Goal: Transaction & Acquisition: Purchase product/service

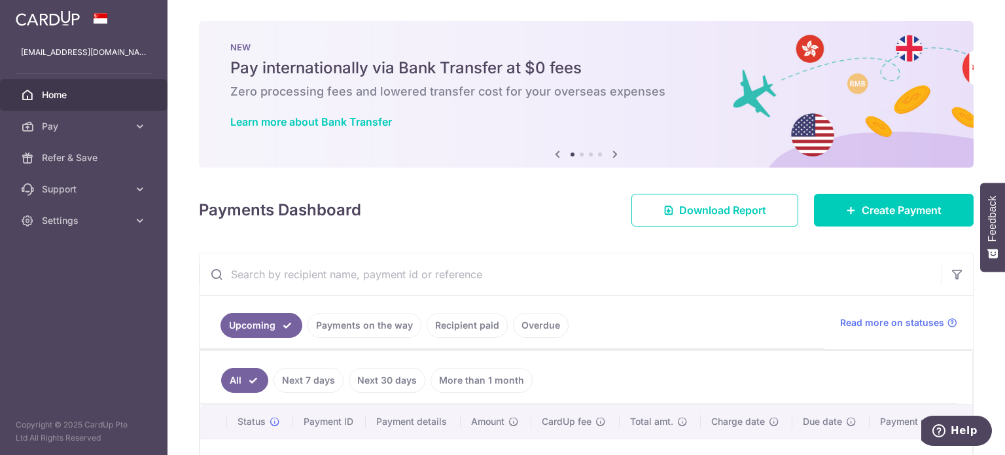
scroll to position [182, 0]
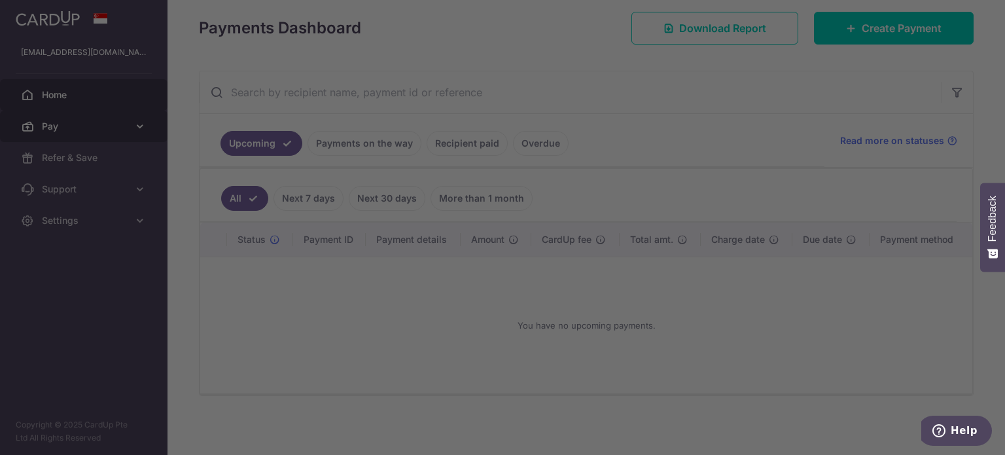
click at [69, 126] on body "dap_hide@hotmail.com Home Pay Payments Recipients Cards Refer & Save Support FA…" at bounding box center [502, 227] width 1005 height 455
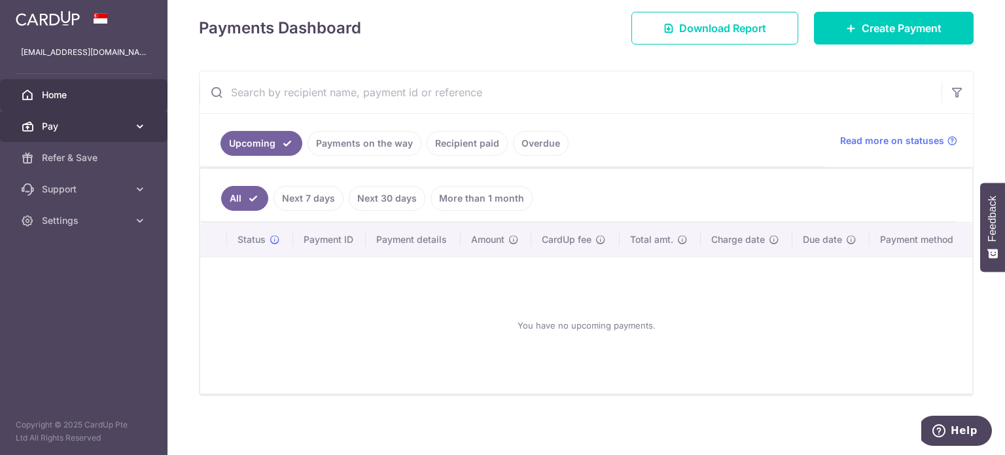
click at [106, 115] on link "Pay" at bounding box center [83, 126] width 167 height 31
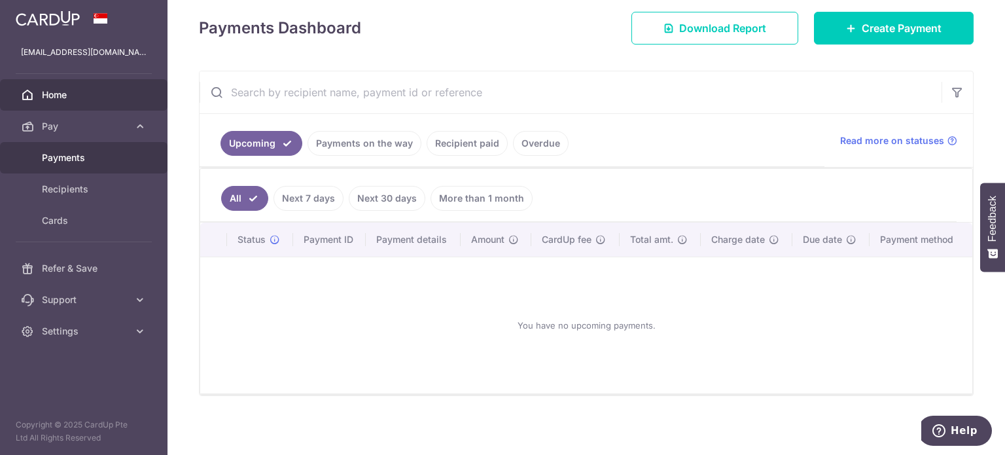
click at [78, 156] on span "Payments" at bounding box center [85, 157] width 86 height 13
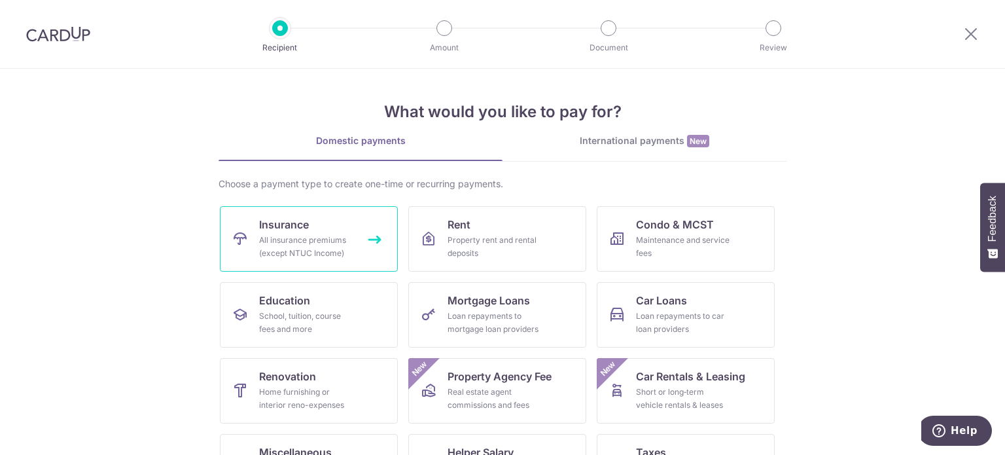
click at [277, 238] on div "All insurance premiums (except NTUC Income)" at bounding box center [306, 247] width 94 height 26
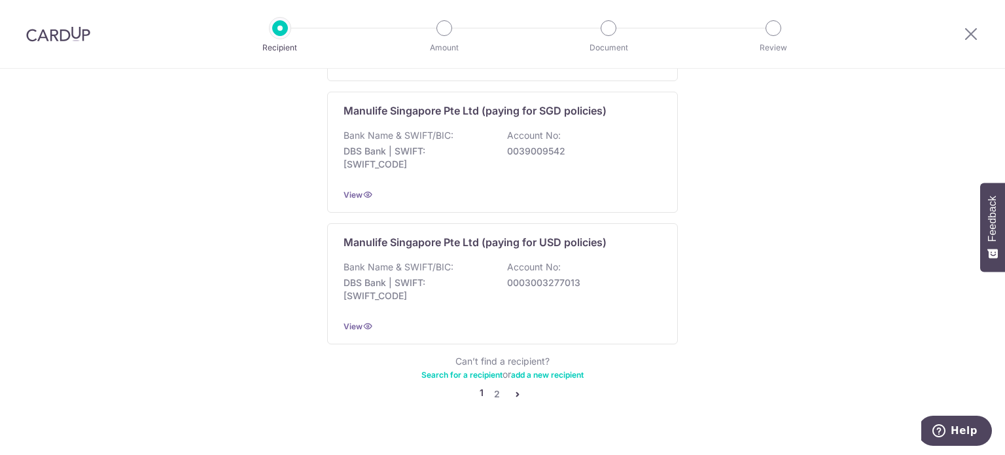
scroll to position [1328, 0]
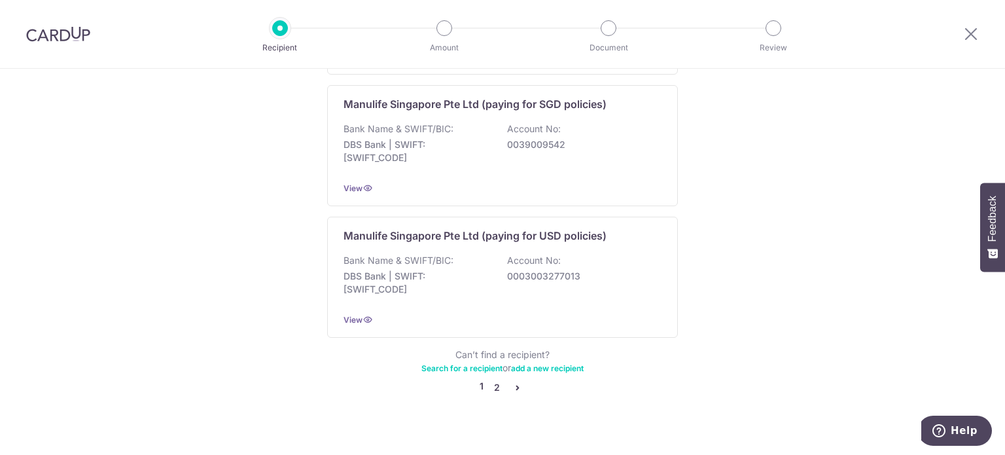
click at [492, 379] on link "2" at bounding box center [497, 387] width 16 height 16
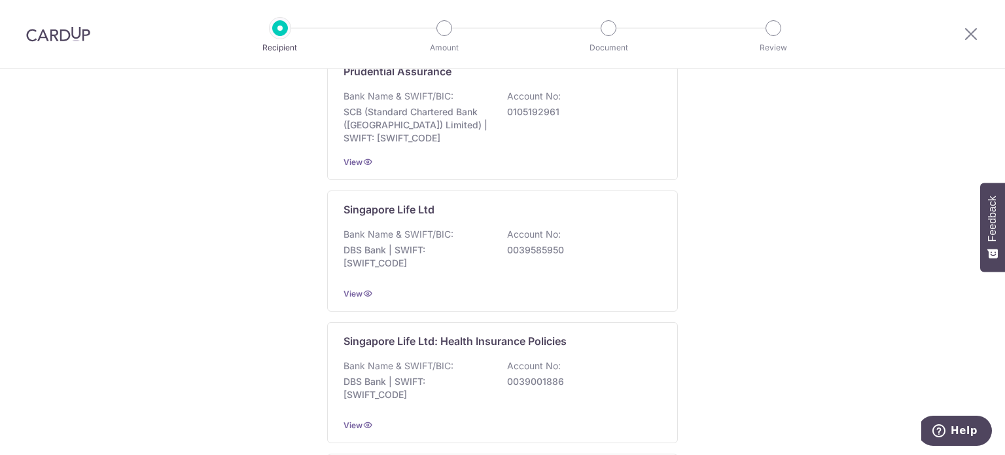
scroll to position [327, 0]
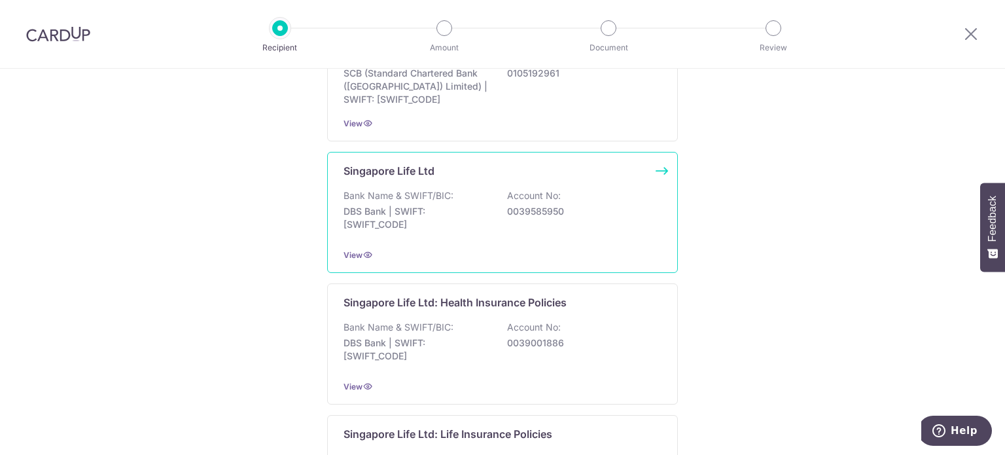
click at [353, 210] on p "DBS Bank | SWIFT: DBSSSGSGXXX" at bounding box center [417, 218] width 147 height 26
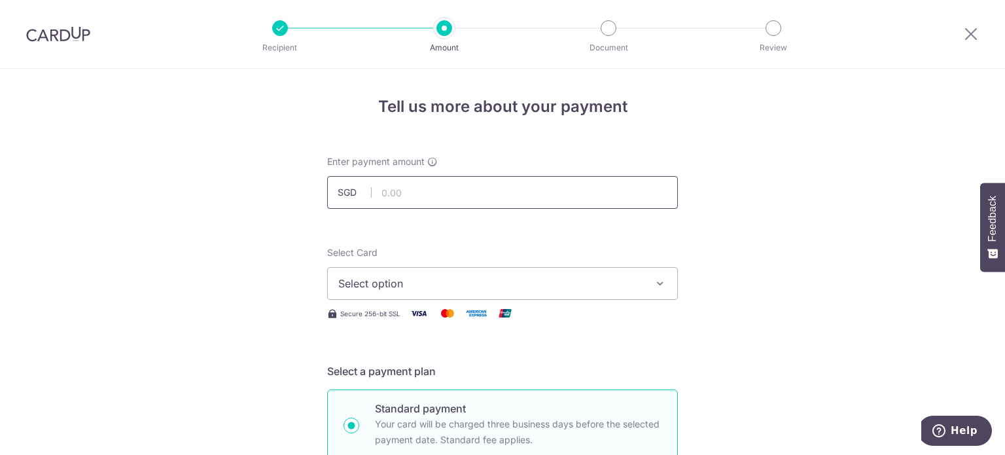
click at [418, 185] on input "text" at bounding box center [502, 192] width 351 height 33
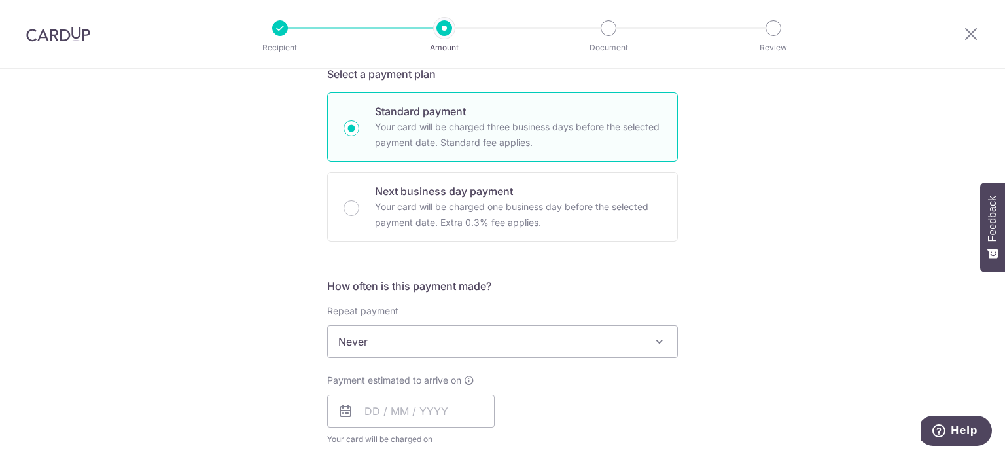
scroll to position [141, 0]
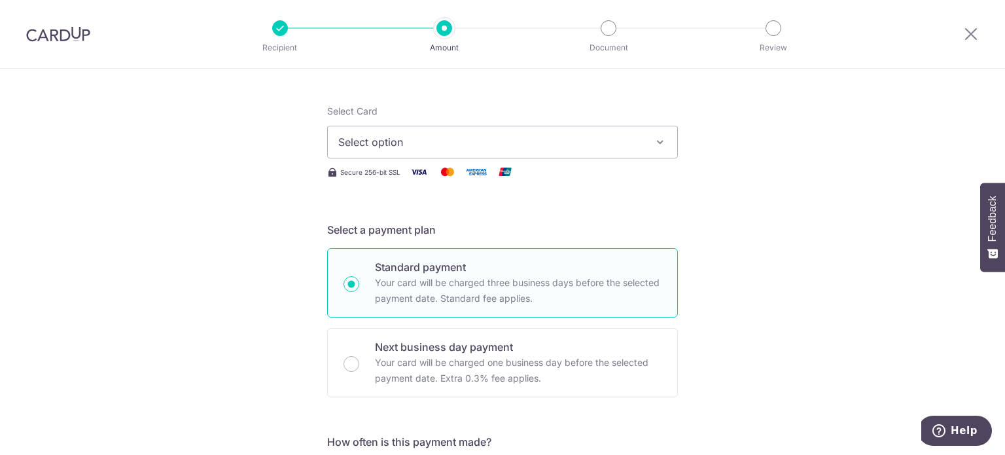
click at [61, 37] on img at bounding box center [58, 34] width 64 height 16
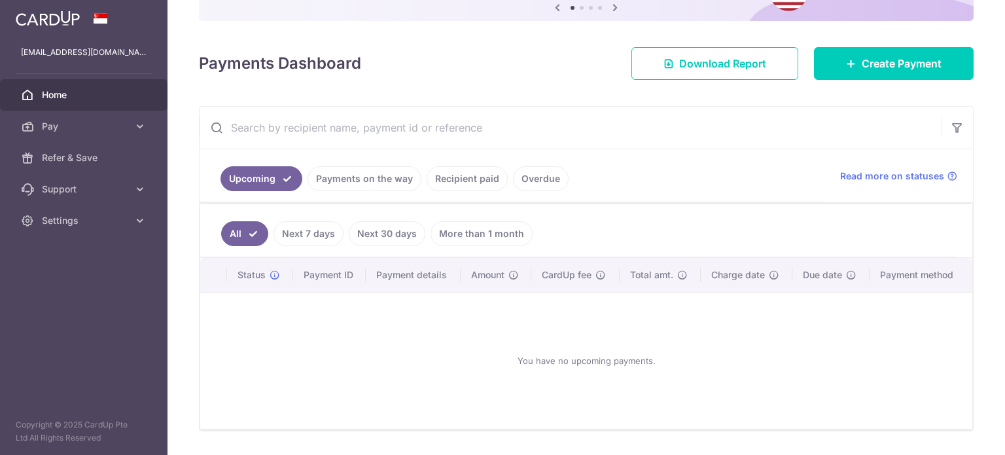
scroll to position [166, 0]
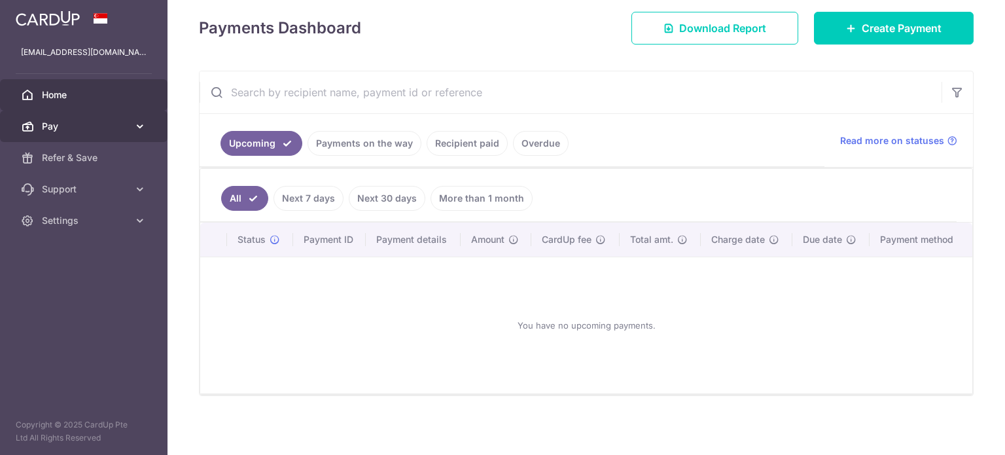
click at [88, 125] on span "Pay" at bounding box center [85, 126] width 86 height 13
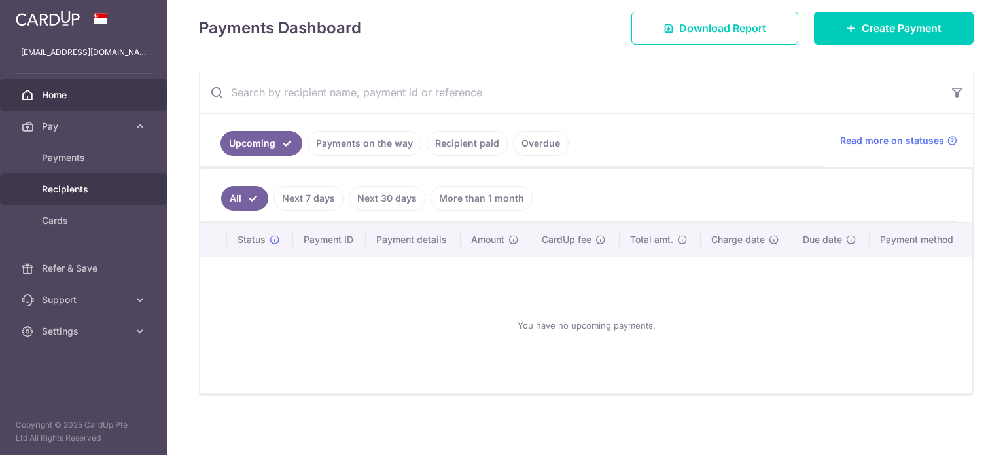
click at [85, 186] on span "Recipients" at bounding box center [85, 189] width 86 height 13
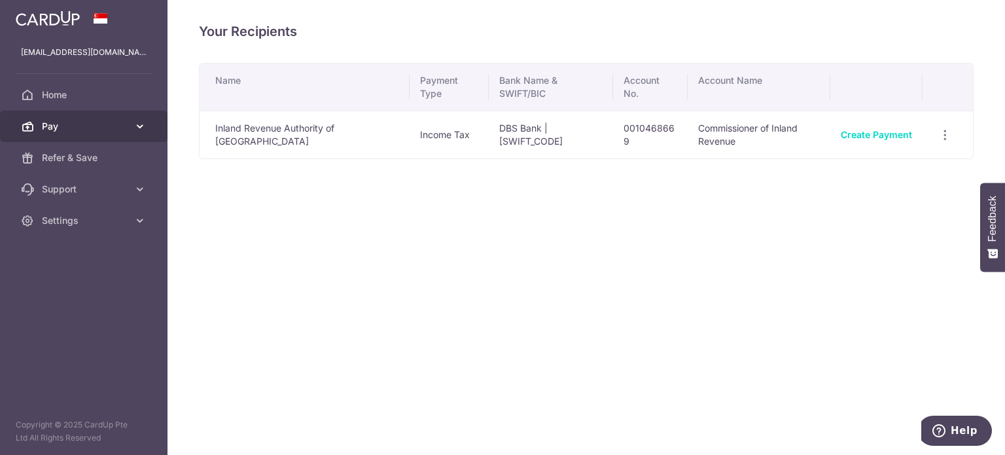
click at [67, 125] on span "Pay" at bounding box center [85, 126] width 86 height 13
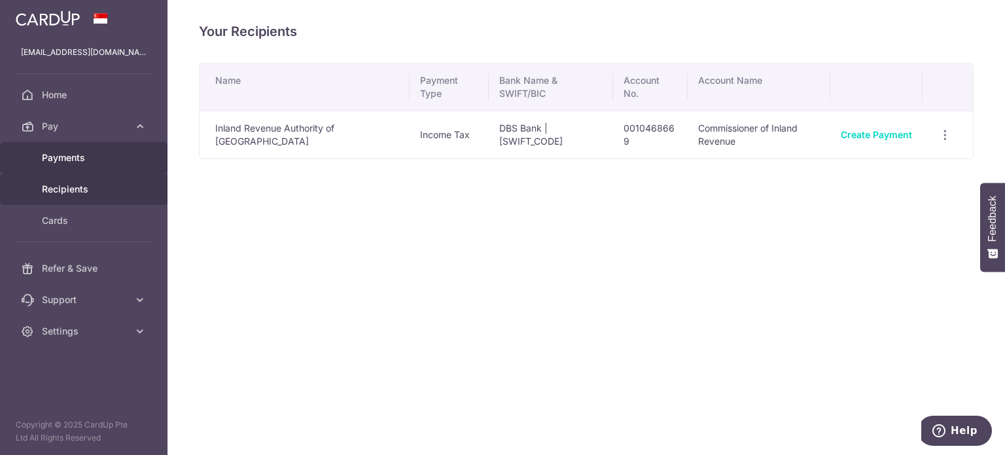
click at [73, 158] on span "Payments" at bounding box center [85, 157] width 86 height 13
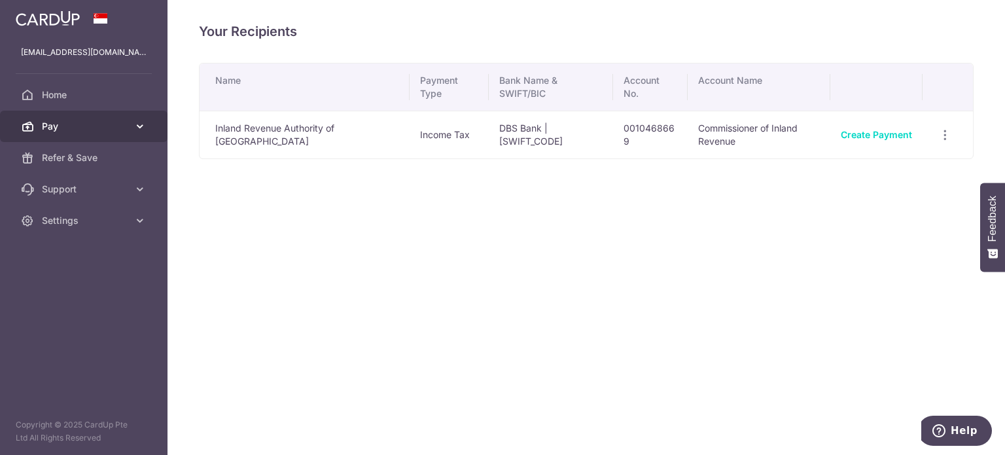
click at [84, 126] on span "Pay" at bounding box center [85, 126] width 86 height 13
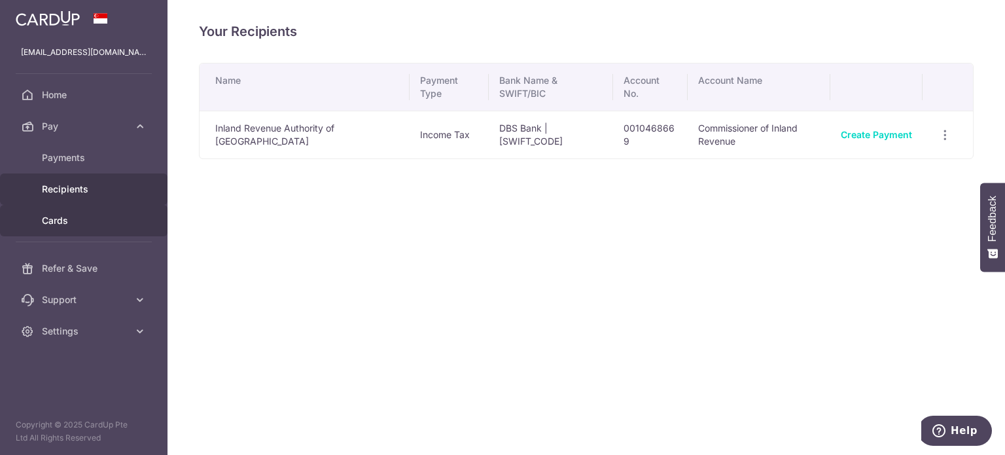
click at [72, 205] on link "Cards" at bounding box center [83, 220] width 167 height 31
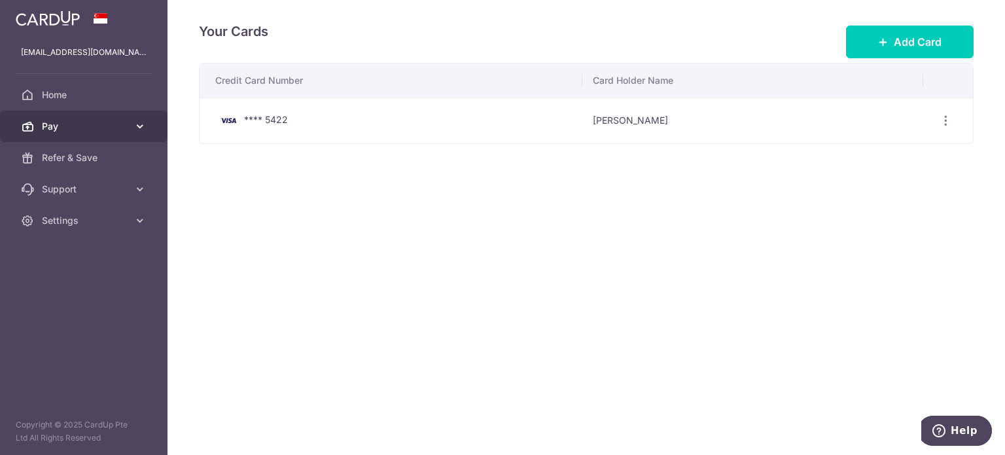
click at [65, 126] on span "Pay" at bounding box center [85, 126] width 86 height 13
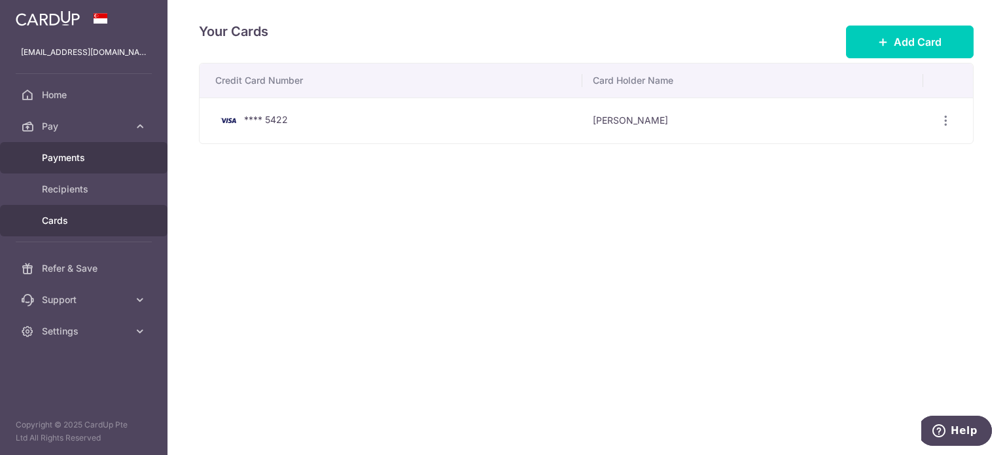
click at [73, 162] on span "Payments" at bounding box center [85, 157] width 86 height 13
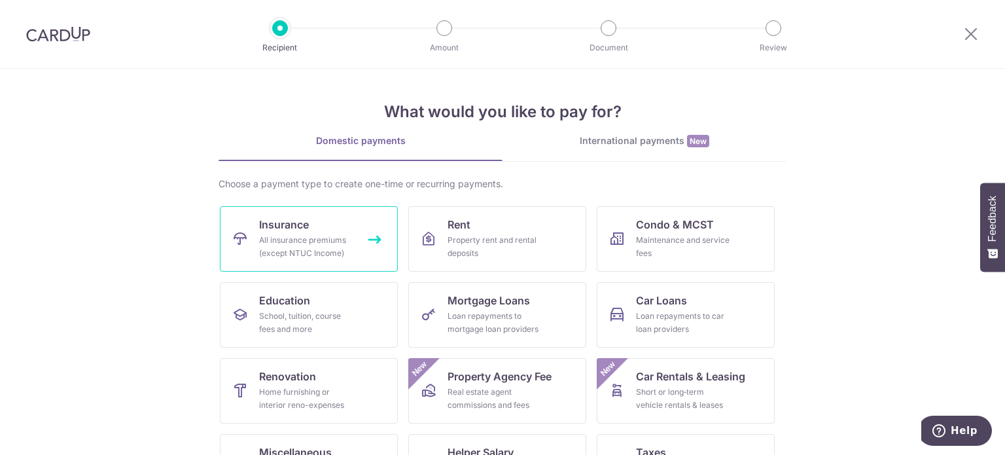
click at [282, 232] on span "Insurance" at bounding box center [284, 225] width 50 height 16
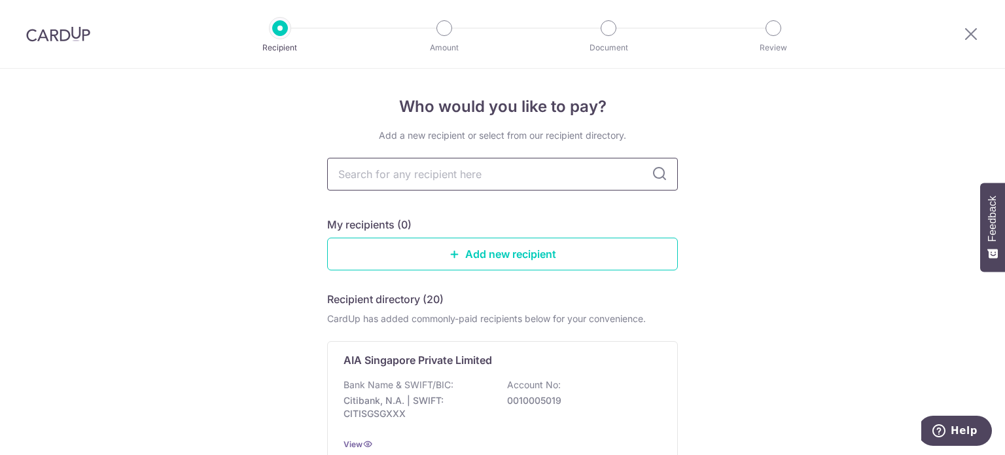
click at [427, 175] on input "text" at bounding box center [502, 174] width 351 height 33
click at [656, 173] on icon at bounding box center [660, 174] width 16 height 16
click at [528, 243] on link "Add new recipient" at bounding box center [502, 254] width 351 height 33
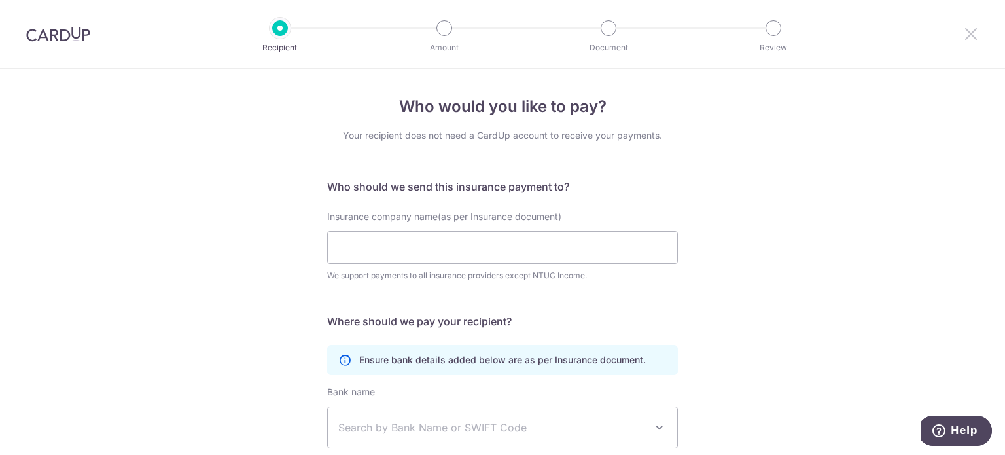
click at [968, 33] on icon at bounding box center [971, 34] width 16 height 16
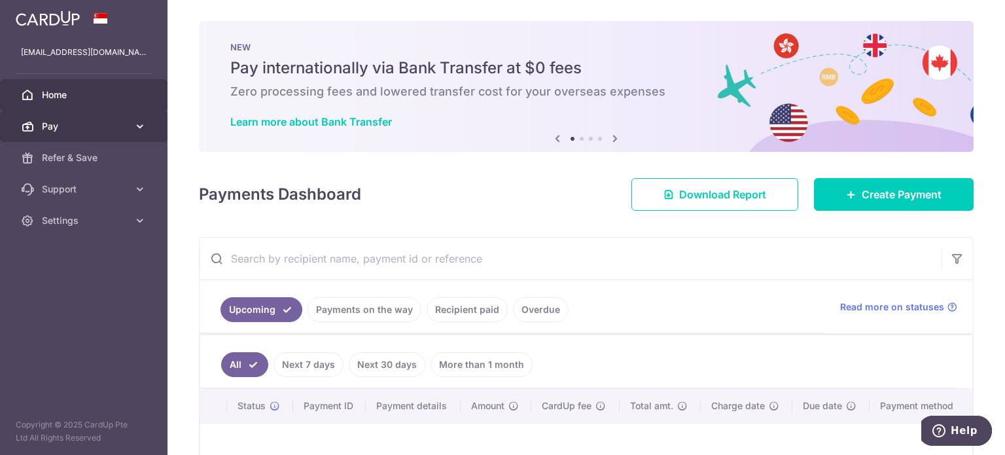
click at [47, 125] on span "Pay" at bounding box center [85, 126] width 86 height 13
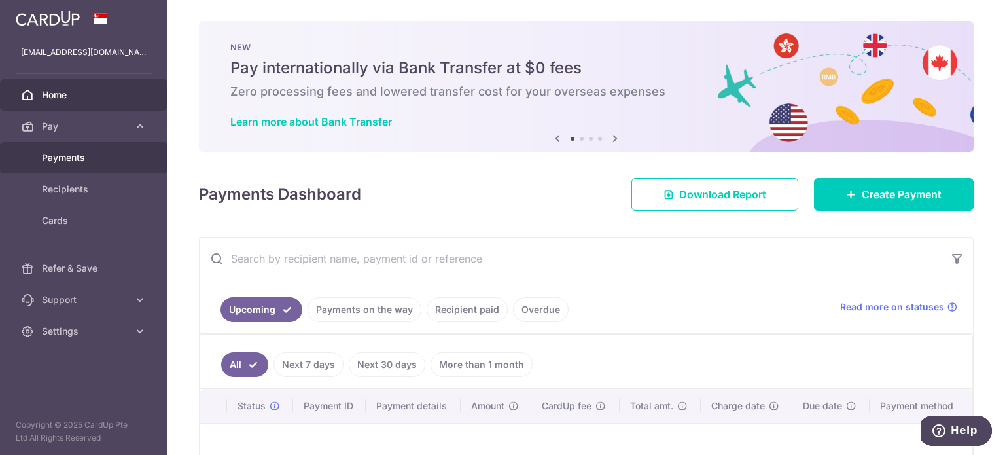
click at [67, 159] on span "Payments" at bounding box center [85, 157] width 86 height 13
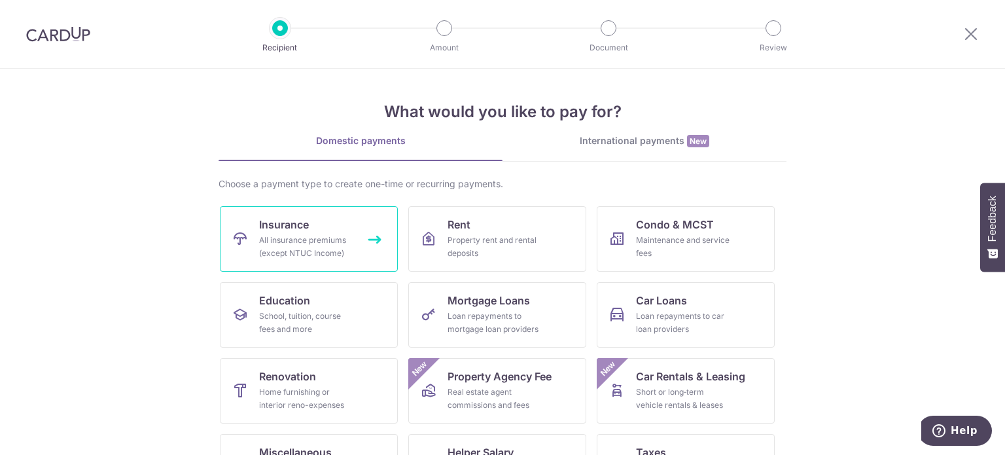
click at [323, 232] on link "Insurance All insurance premiums (except NTUC Income)" at bounding box center [309, 238] width 178 height 65
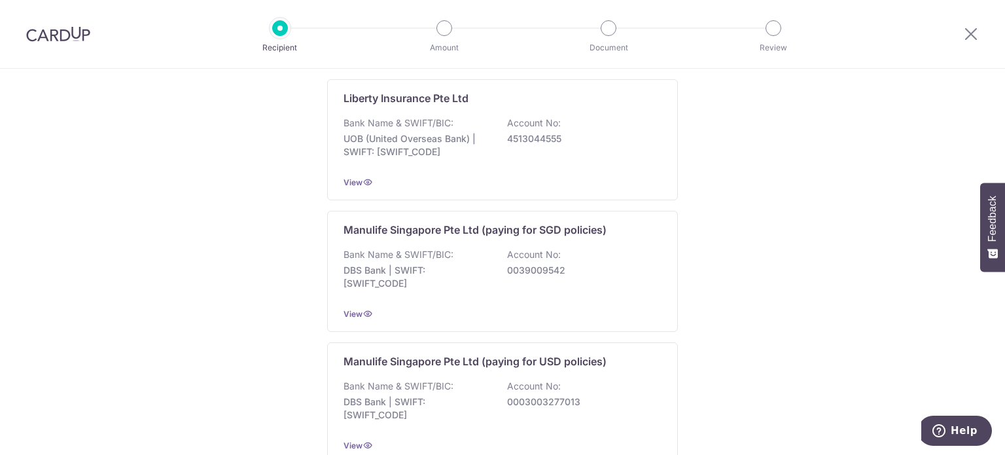
scroll to position [1328, 0]
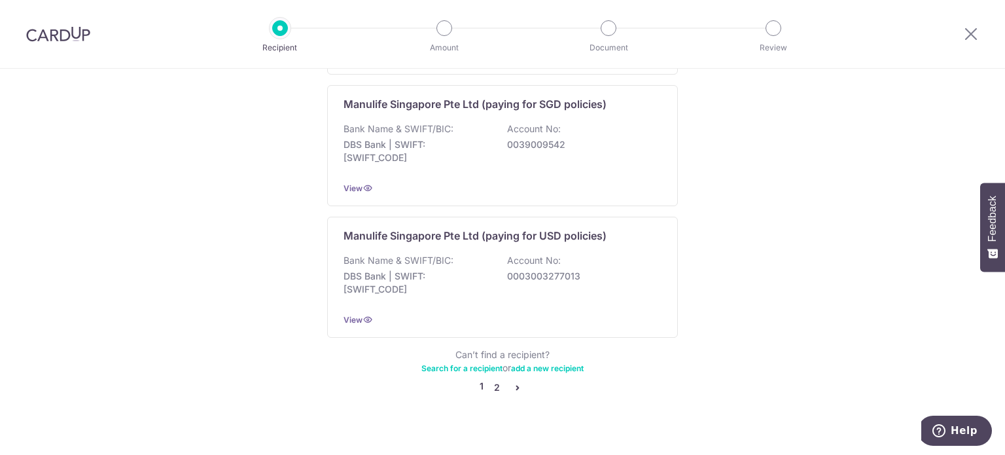
click at [489, 379] on link "2" at bounding box center [497, 387] width 16 height 16
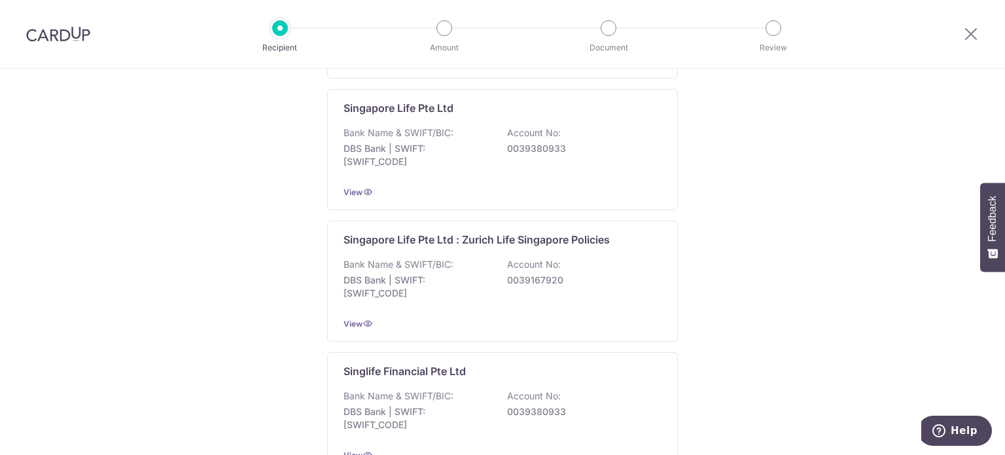
scroll to position [981, 0]
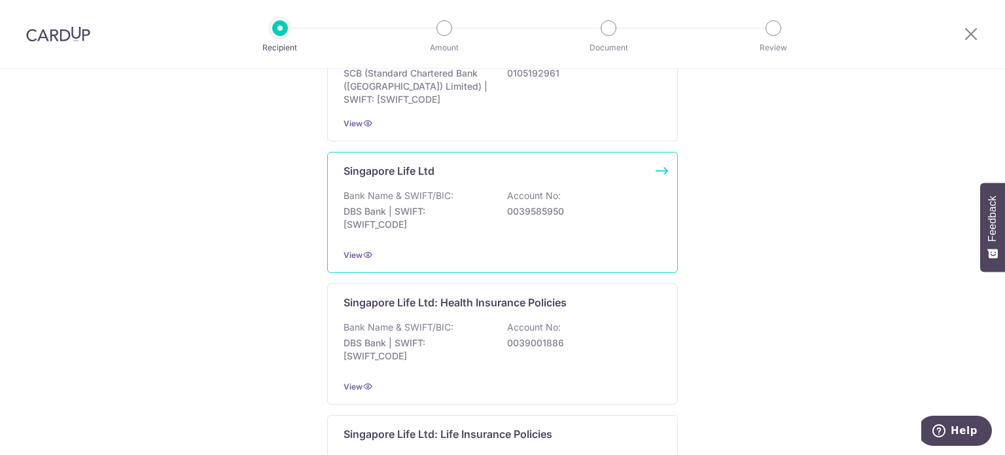
scroll to position [262, 0]
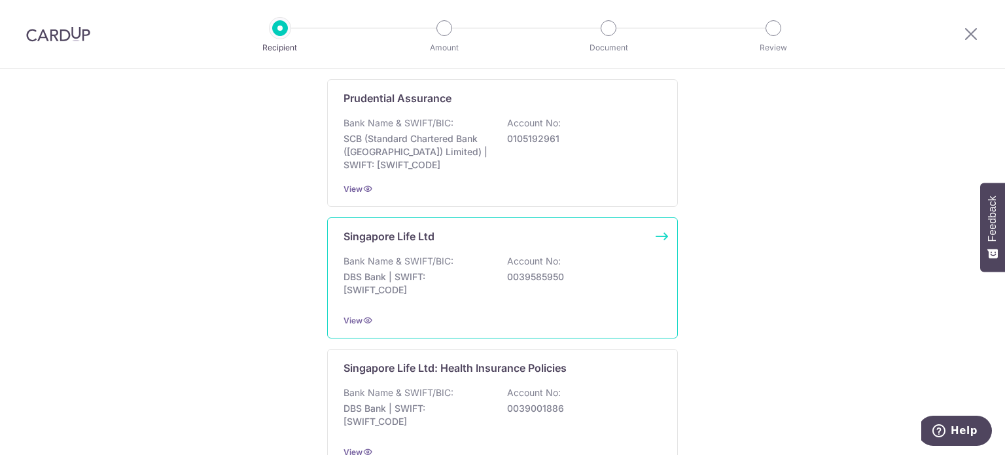
click at [557, 258] on p "Account No:" at bounding box center [534, 261] width 54 height 13
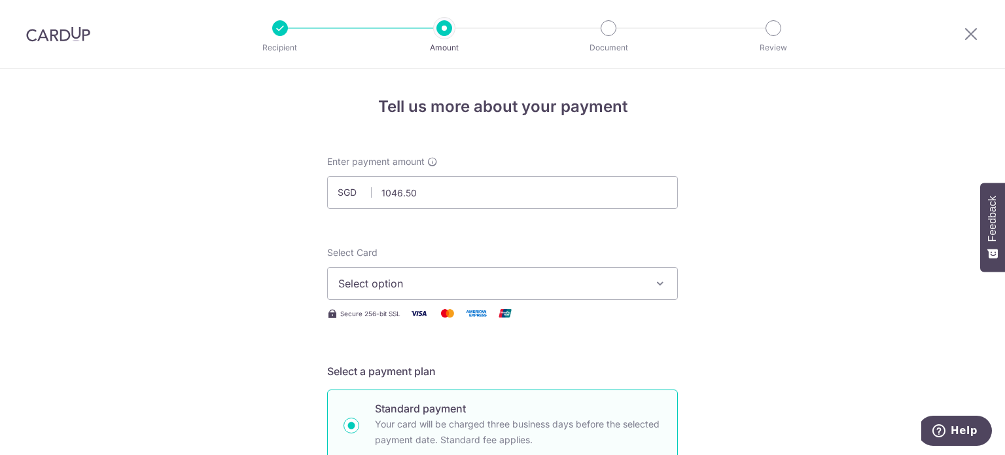
type input "1,046.50"
click at [370, 280] on span "Select option" at bounding box center [490, 283] width 305 height 16
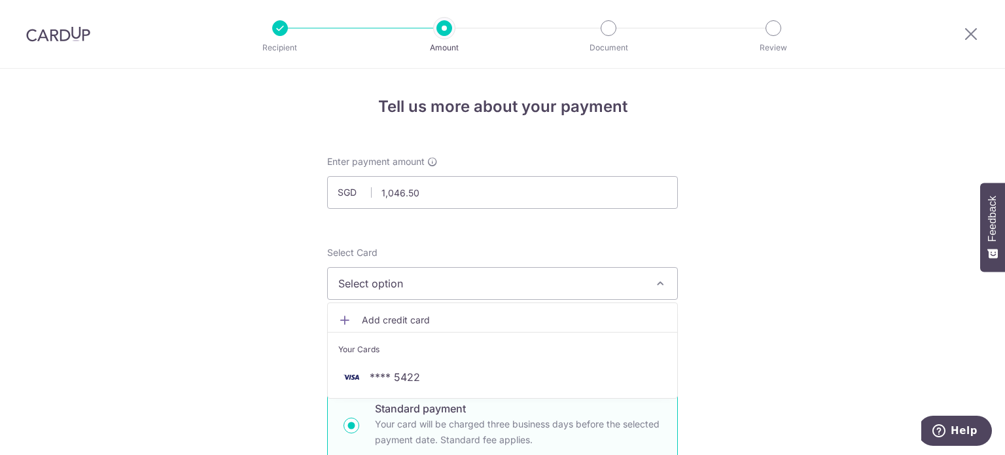
click at [387, 347] on div "Your Cards" at bounding box center [502, 349] width 328 height 13
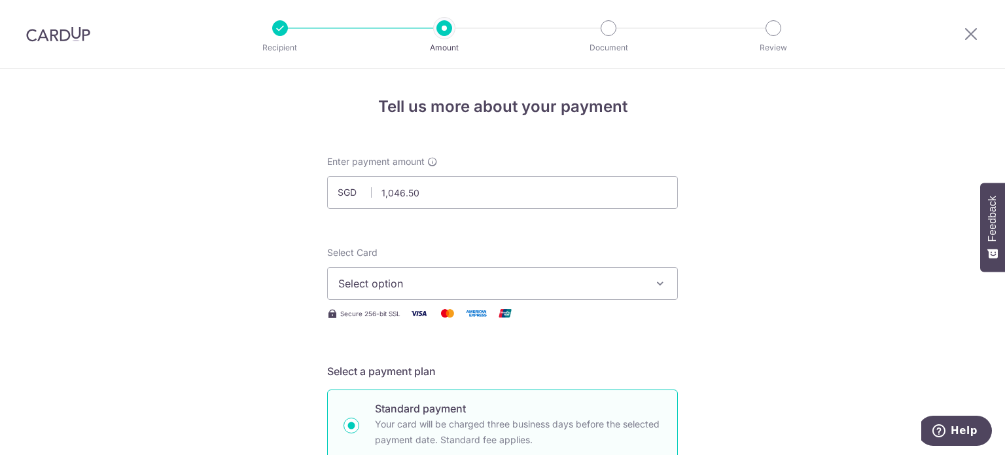
click at [415, 289] on span "Select option" at bounding box center [490, 283] width 305 height 16
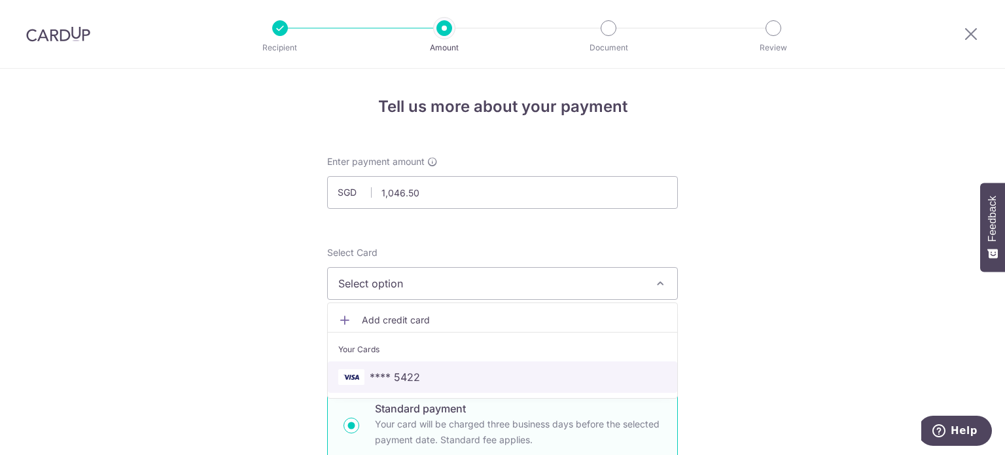
click at [379, 375] on span "**** 5422" at bounding box center [395, 377] width 50 height 16
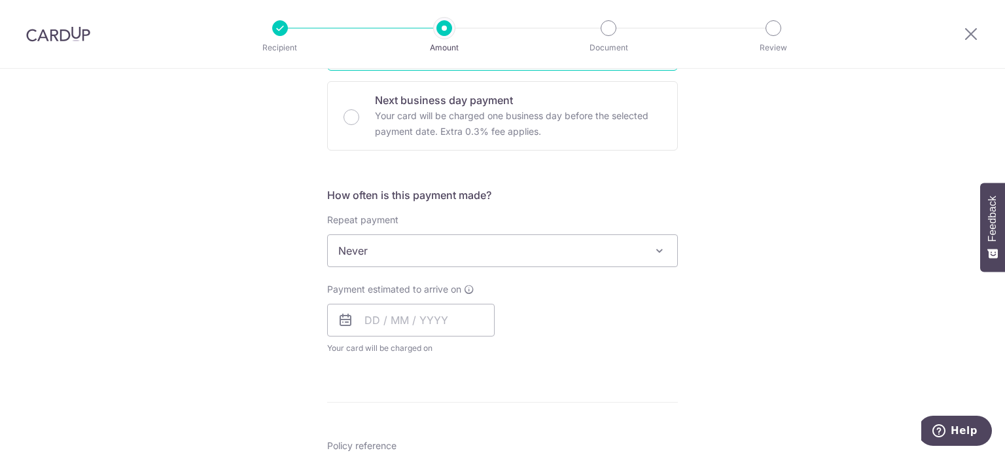
scroll to position [393, 0]
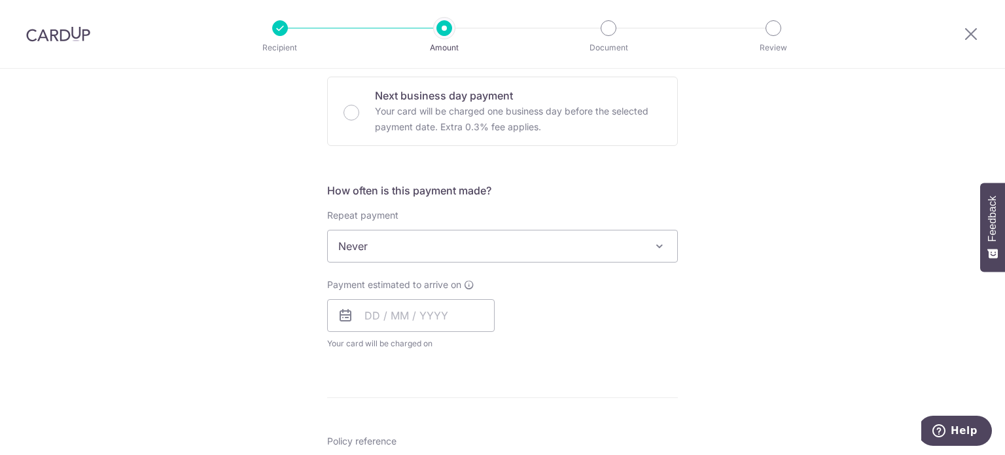
click at [376, 247] on span "Never" at bounding box center [502, 245] width 349 height 31
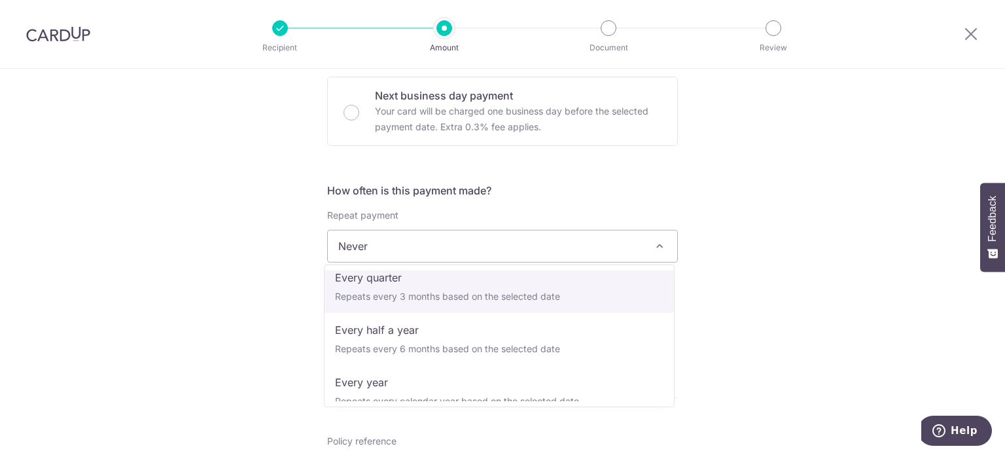
scroll to position [183, 0]
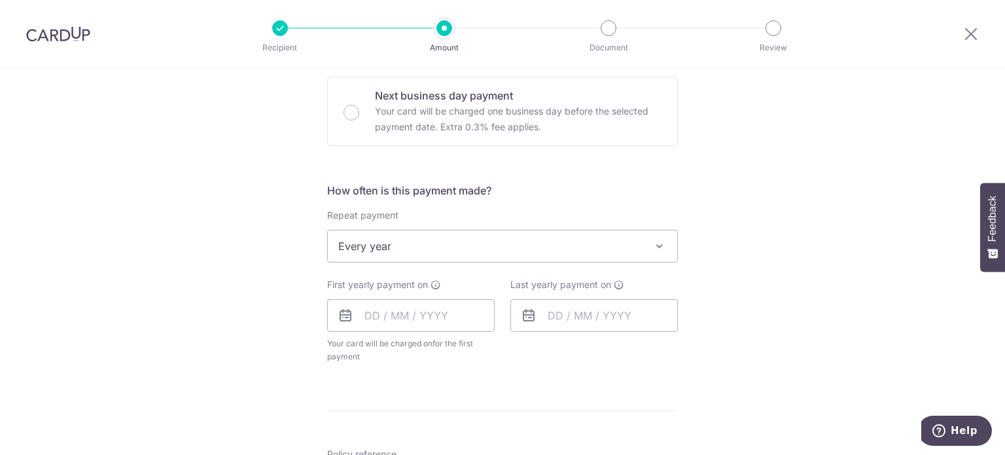
click at [419, 217] on div "Repeat payment Never Every week Every month Every quarter Every half a year Eve…" at bounding box center [502, 236] width 351 height 54
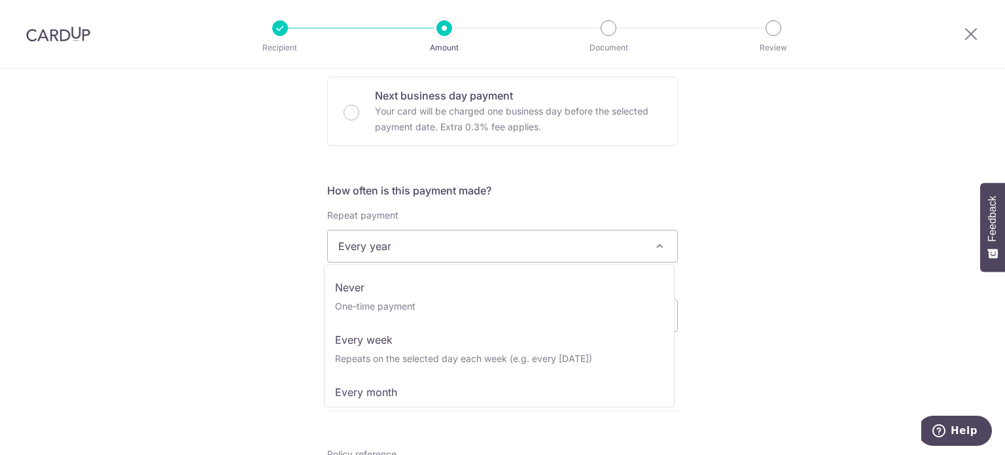
click at [419, 246] on span "Every year" at bounding box center [502, 245] width 349 height 31
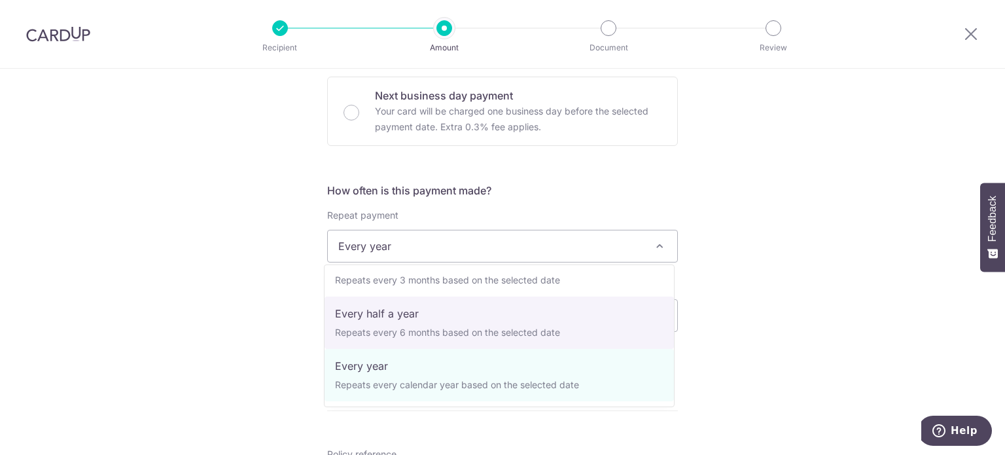
scroll to position [0, 0]
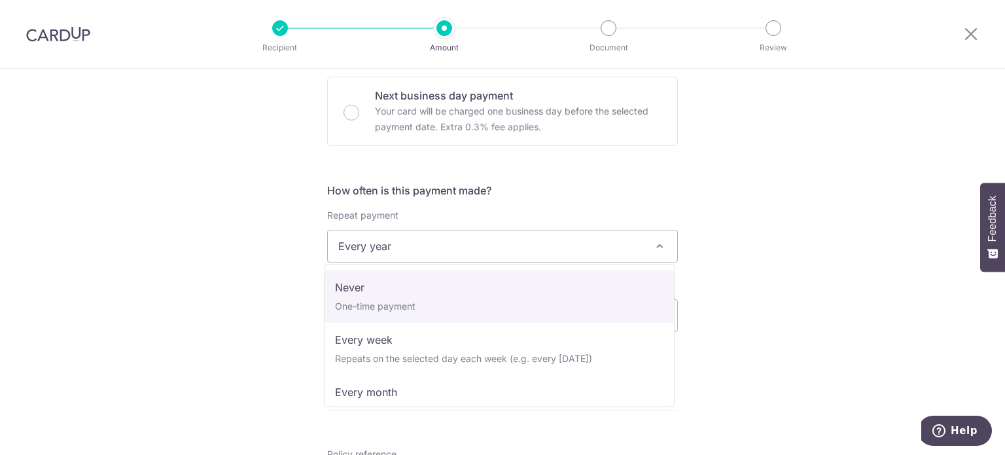
select select "1"
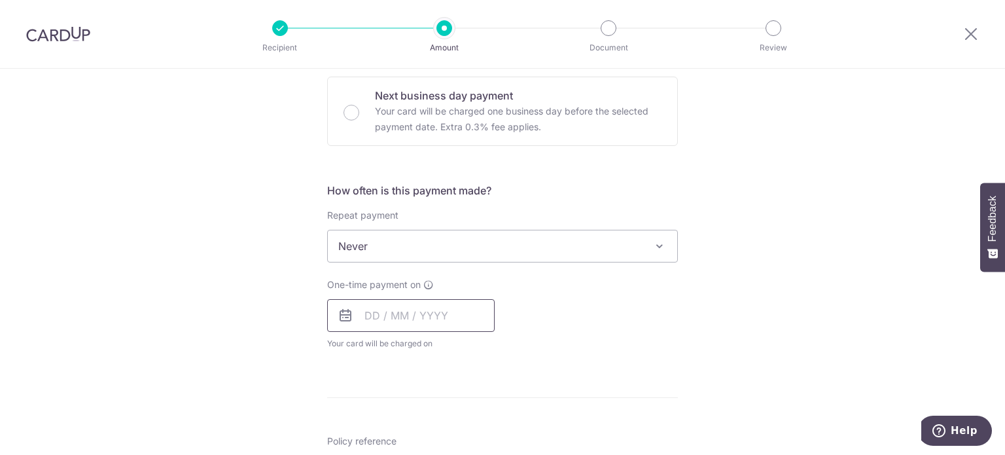
click at [390, 314] on input "text" at bounding box center [410, 315] width 167 height 33
click at [678, 341] on div "One-time payment on Prev Next Sep Oct Nov Dec 2025 2026 2027 2028 2029 2030 203…" at bounding box center [502, 314] width 366 height 72
click at [428, 324] on input "text" at bounding box center [410, 315] width 167 height 33
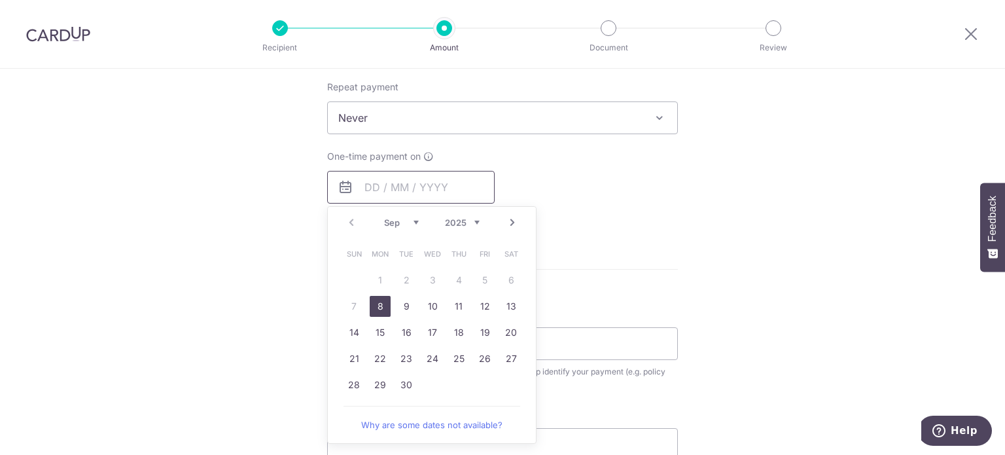
scroll to position [523, 0]
click at [378, 298] on link "8" at bounding box center [380, 303] width 21 height 21
type input "08/09/2025"
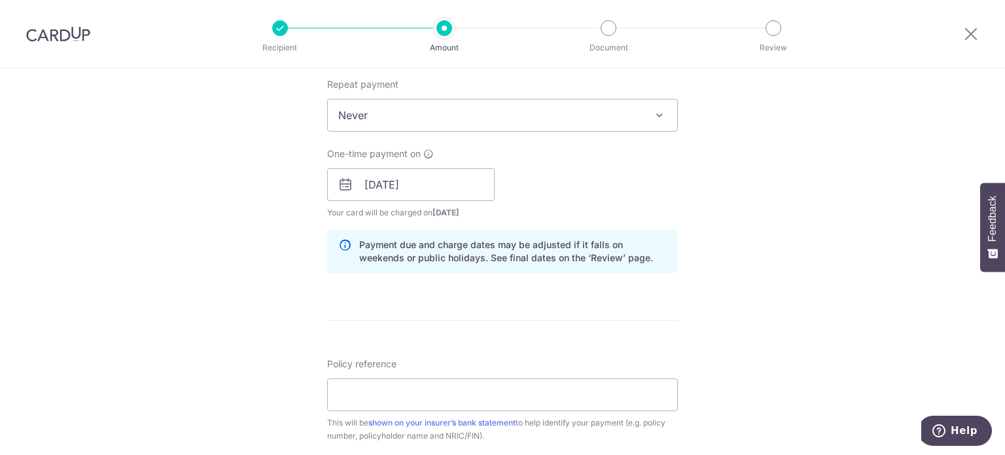
click at [239, 311] on div "Tell us more about your payment Enter payment amount SGD 1,046.50 1046.50 Selec…" at bounding box center [502, 163] width 1005 height 1237
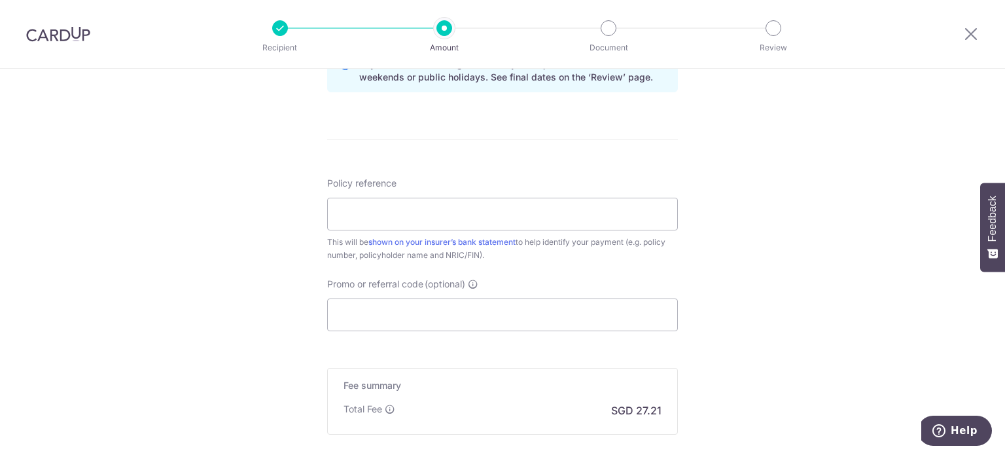
scroll to position [720, 0]
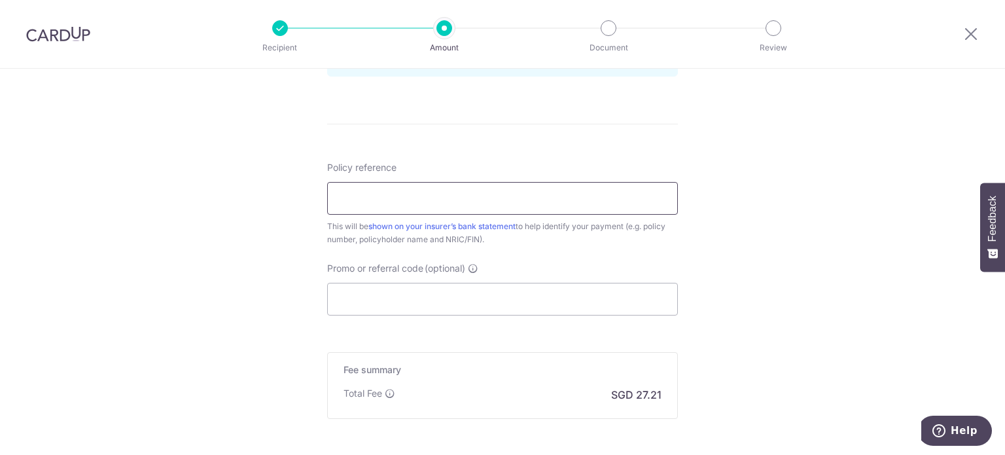
click at [403, 201] on input "Policy reference" at bounding box center [502, 198] width 351 height 33
drag, startPoint x: 394, startPoint y: 196, endPoint x: 493, endPoint y: 192, distance: 98.9
click at [492, 193] on input "83791696 - Lim Hui Ying" at bounding box center [502, 198] width 351 height 33
click at [396, 196] on input "83791696 - 8909896C" at bounding box center [502, 198] width 351 height 33
click at [332, 198] on input "83791696 - S8909896C" at bounding box center [502, 198] width 351 height 33
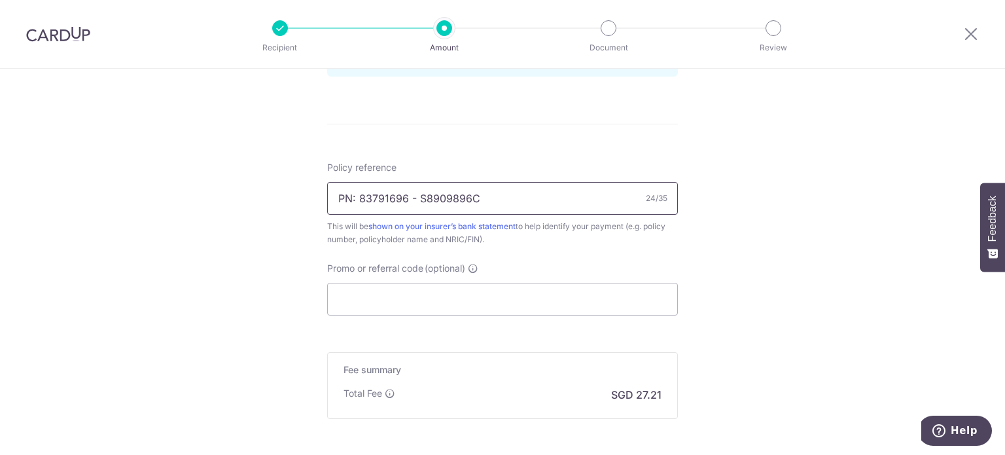
click at [412, 196] on input "PN: 83791696 - S8909896C" at bounding box center [502, 198] width 351 height 33
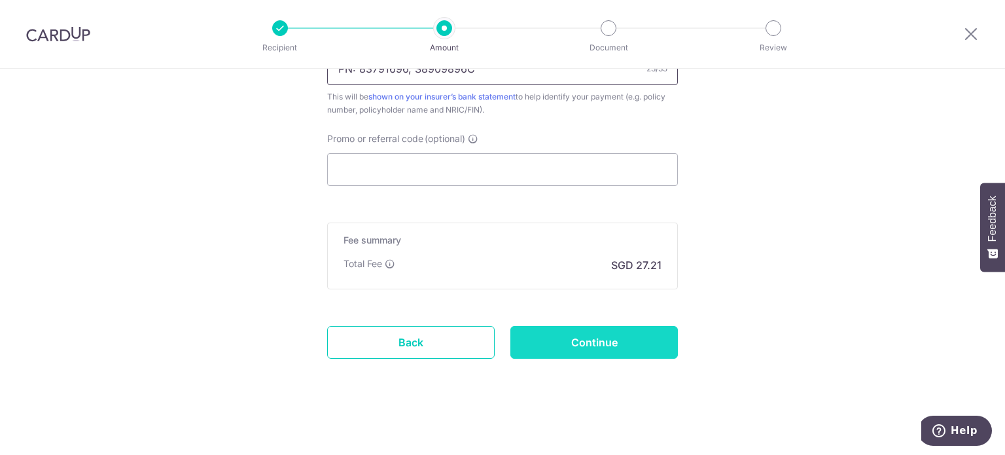
type input "PN: 83791696, S8909896C"
click at [559, 342] on input "Continue" at bounding box center [593, 342] width 167 height 33
type input "Create Schedule"
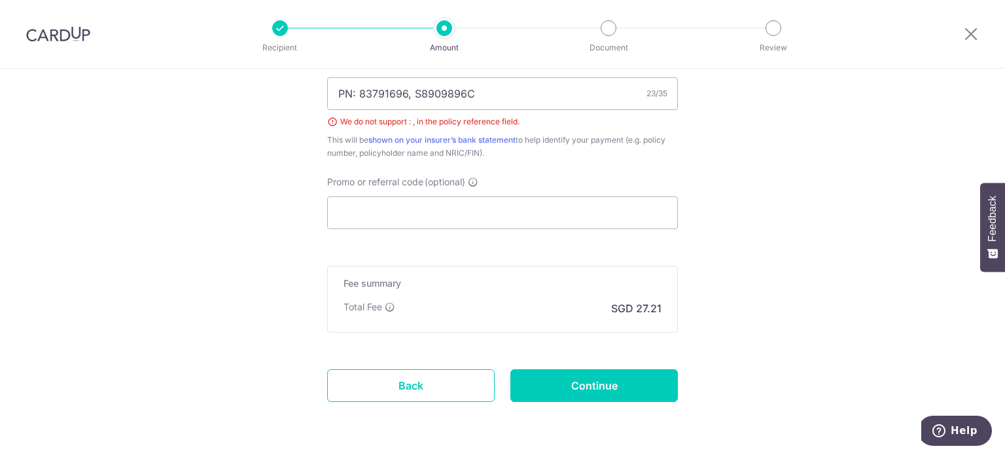
scroll to position [737, 0]
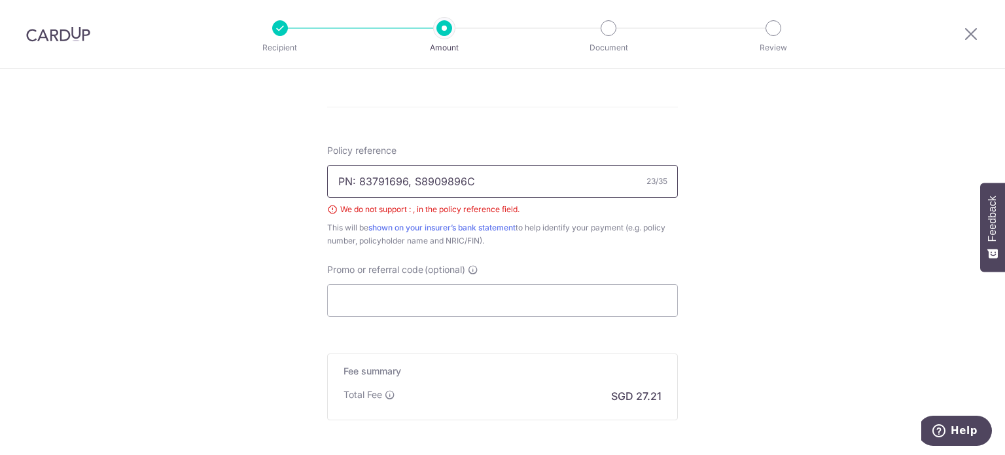
click at [351, 181] on input "PN: 83791696, S8909896C" at bounding box center [502, 181] width 351 height 33
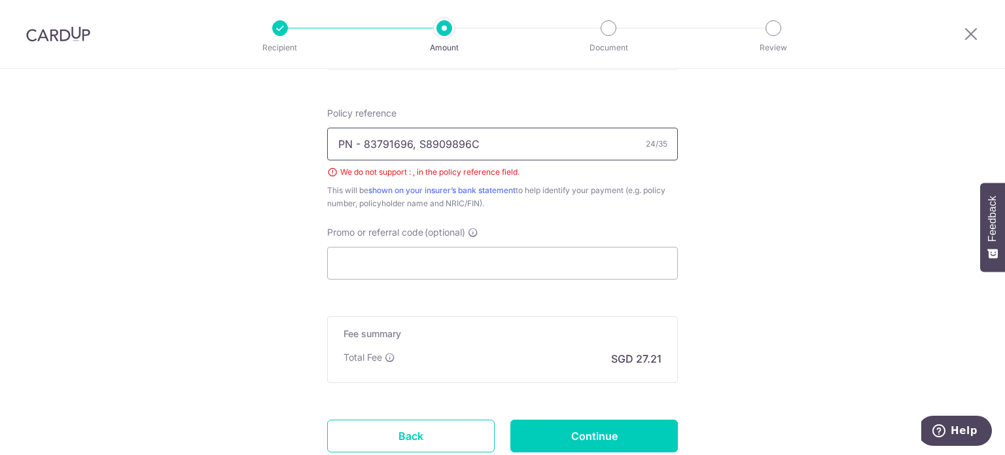
scroll to position [868, 0]
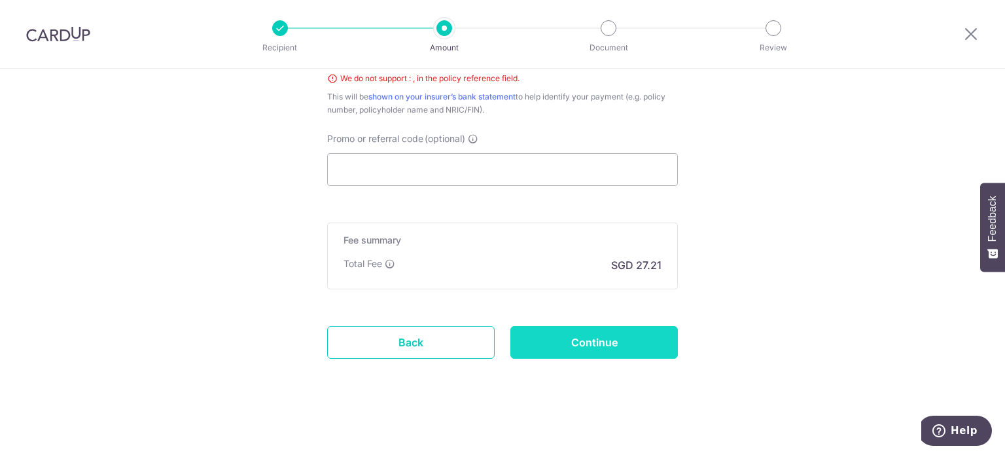
type input "PN - 83791696, S8909896C"
click at [589, 347] on input "Continue" at bounding box center [593, 342] width 167 height 33
type input "Create Schedule"
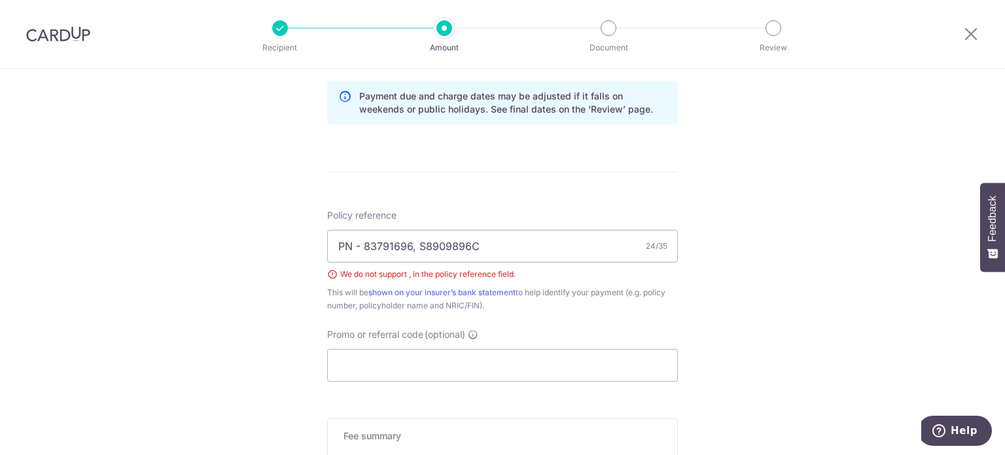
scroll to position [671, 0]
click at [410, 248] on input "PN - 83791696, S8909896C" at bounding box center [502, 246] width 351 height 33
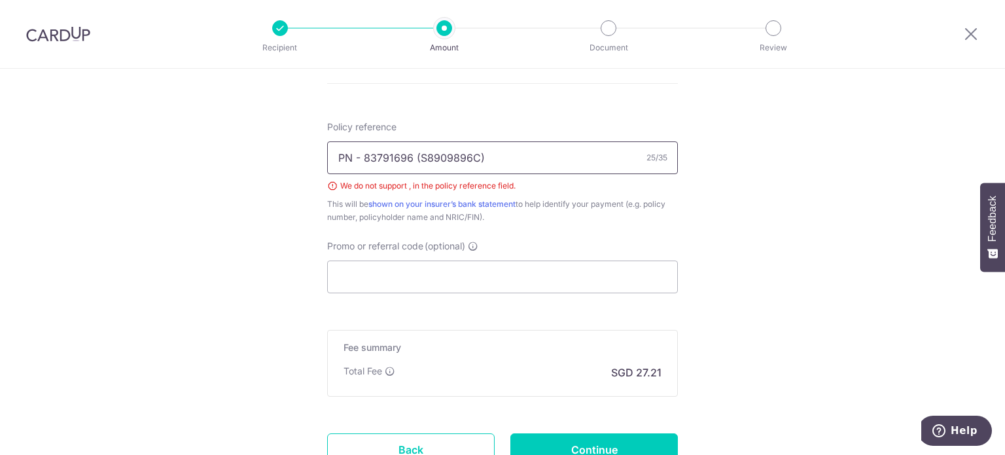
scroll to position [868, 0]
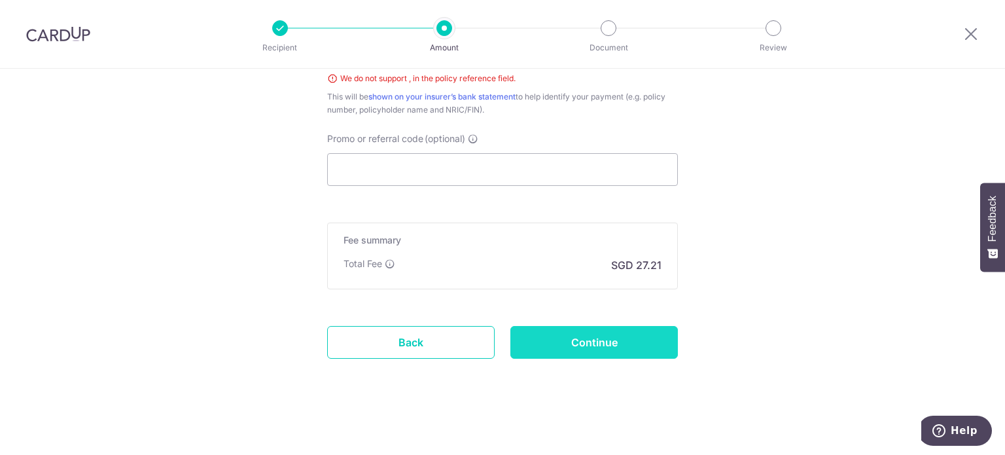
type input "PN - 83791696 (S8909896C)"
click at [612, 336] on input "Continue" at bounding box center [593, 342] width 167 height 33
type input "Create Schedule"
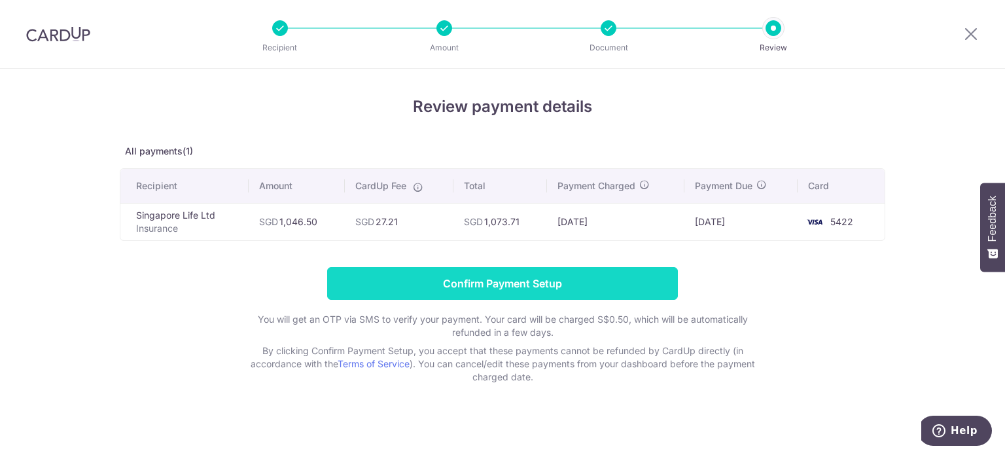
click at [582, 295] on input "Confirm Payment Setup" at bounding box center [502, 283] width 351 height 33
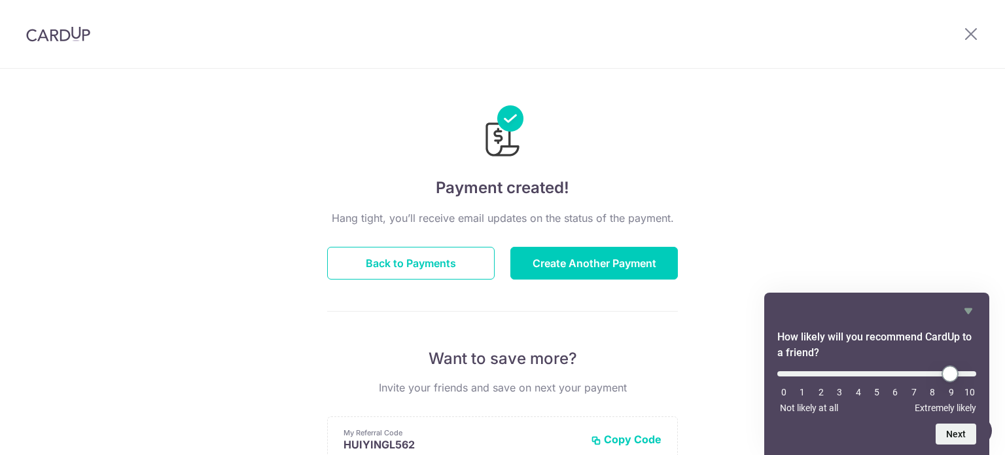
type input "9"
click at [951, 371] on input "range" at bounding box center [876, 373] width 199 height 5
click at [956, 432] on button "Next" at bounding box center [956, 433] width 41 height 21
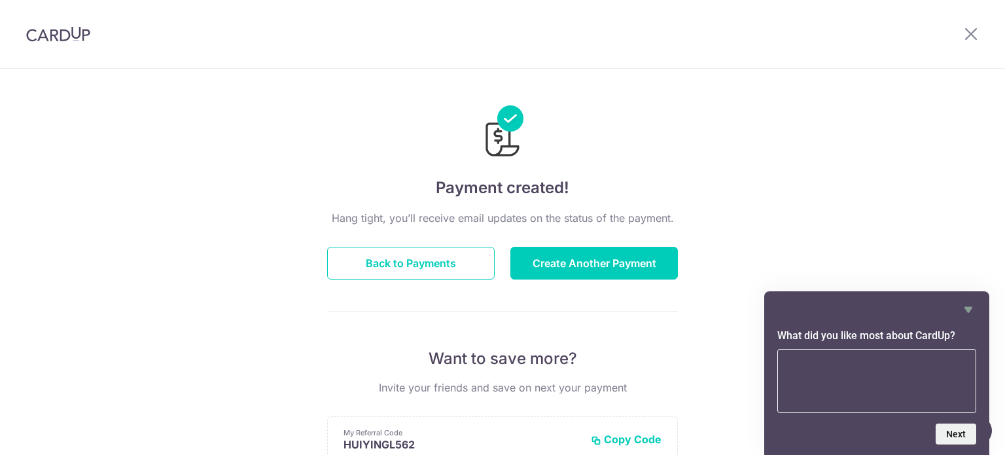
click at [939, 395] on textarea at bounding box center [876, 381] width 199 height 64
type textarea "easy to use!"
click at [953, 433] on button "Next" at bounding box center [956, 433] width 41 height 21
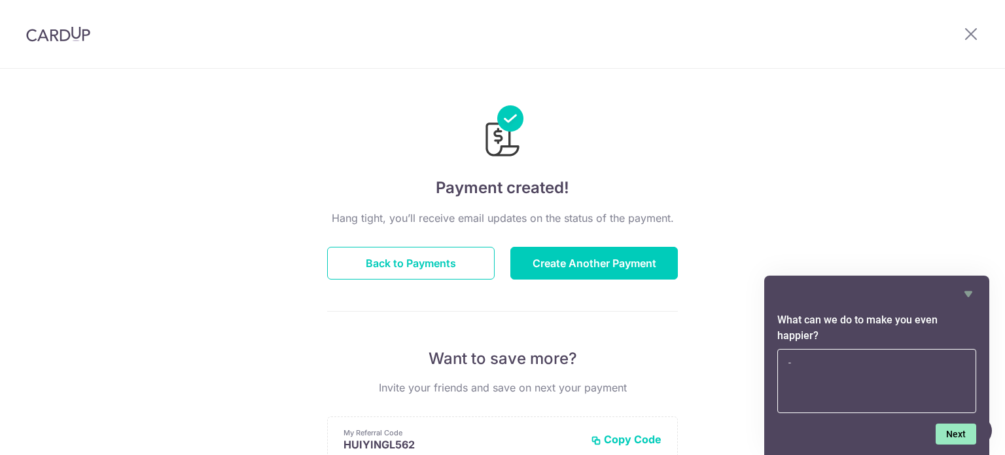
type textarea "-"
click at [954, 434] on button "Next" at bounding box center [956, 433] width 41 height 21
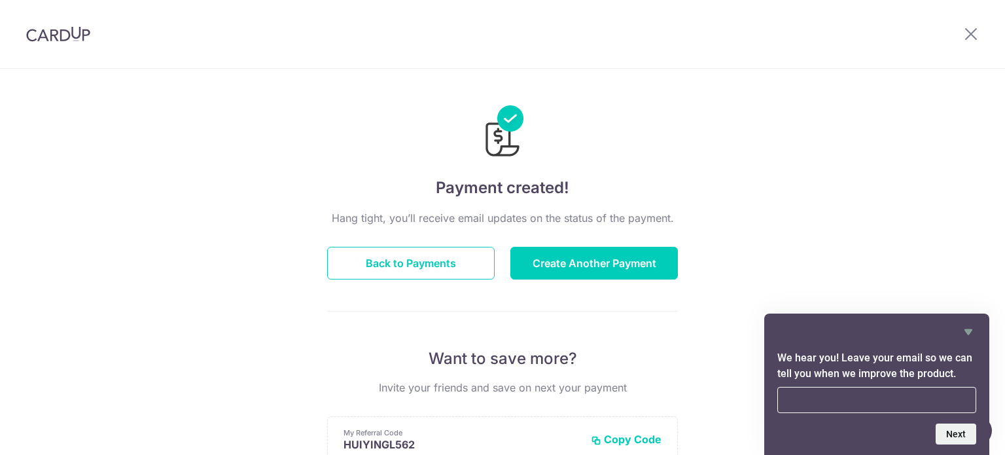
click at [970, 328] on icon "Hide survey" at bounding box center [968, 332] width 16 height 16
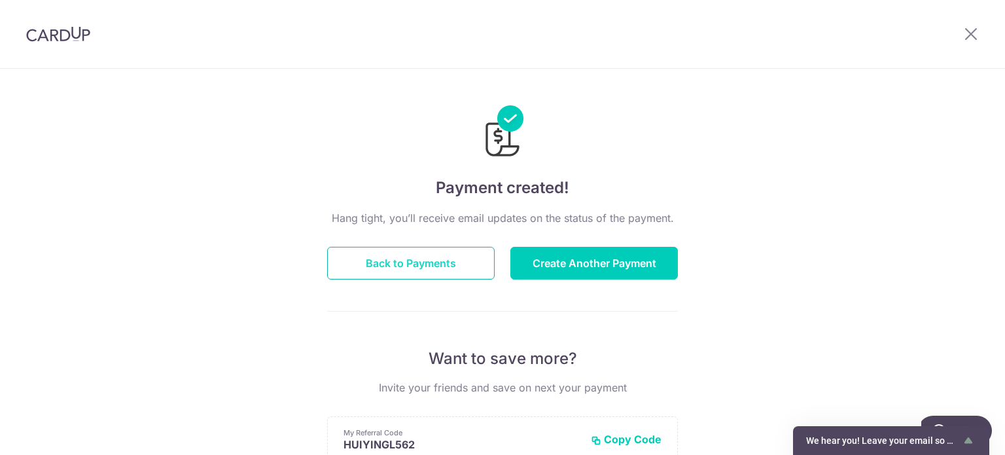
click at [412, 269] on button "Back to Payments" at bounding box center [410, 263] width 167 height 33
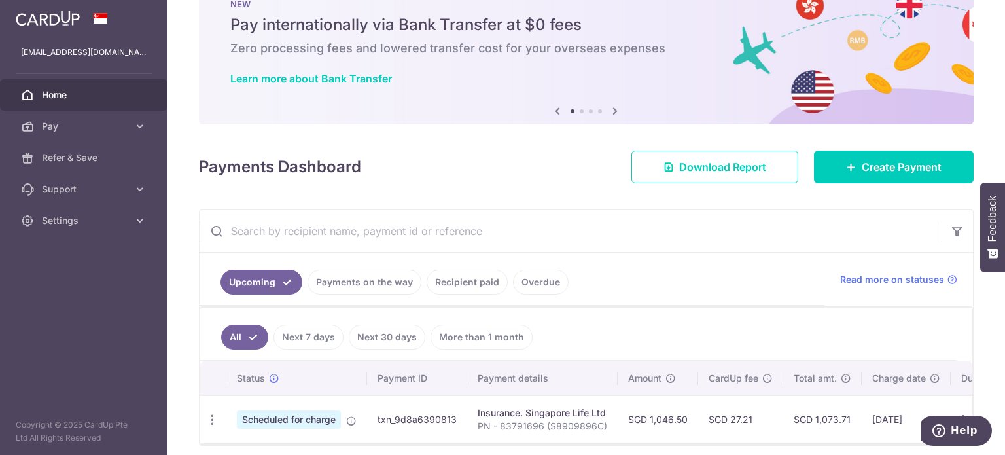
scroll to position [99, 0]
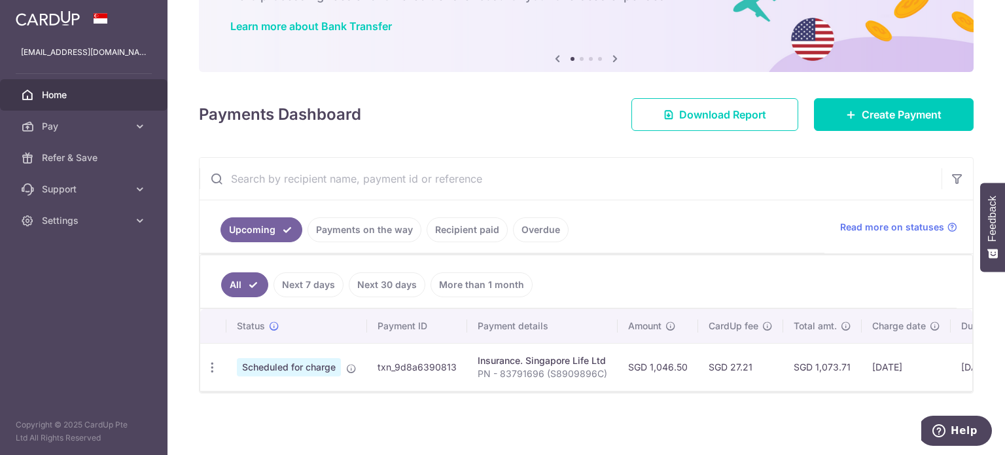
click at [467, 231] on link "Recipient paid" at bounding box center [467, 229] width 81 height 25
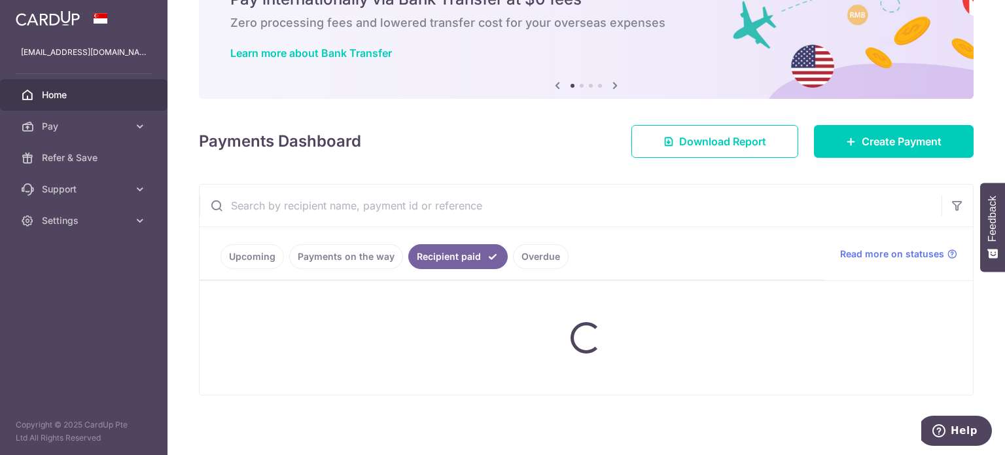
scroll to position [44, 0]
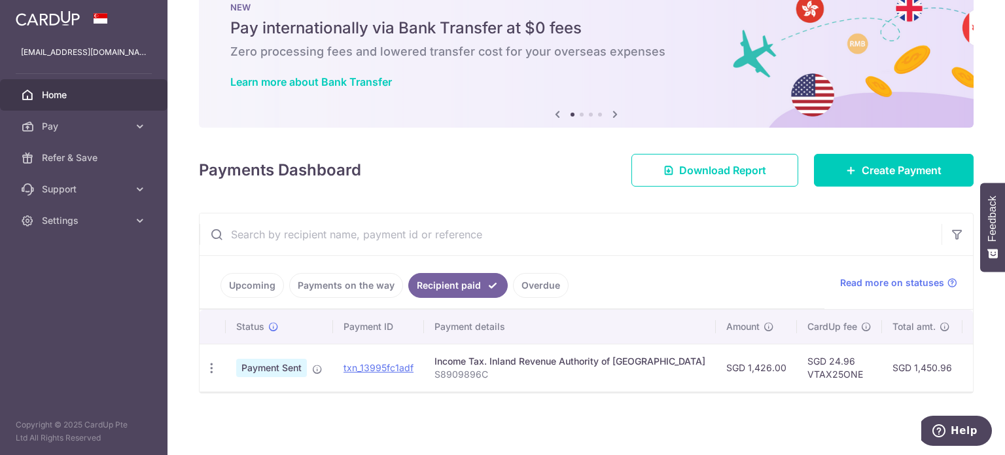
click at [537, 283] on link "Overdue" at bounding box center [541, 285] width 56 height 25
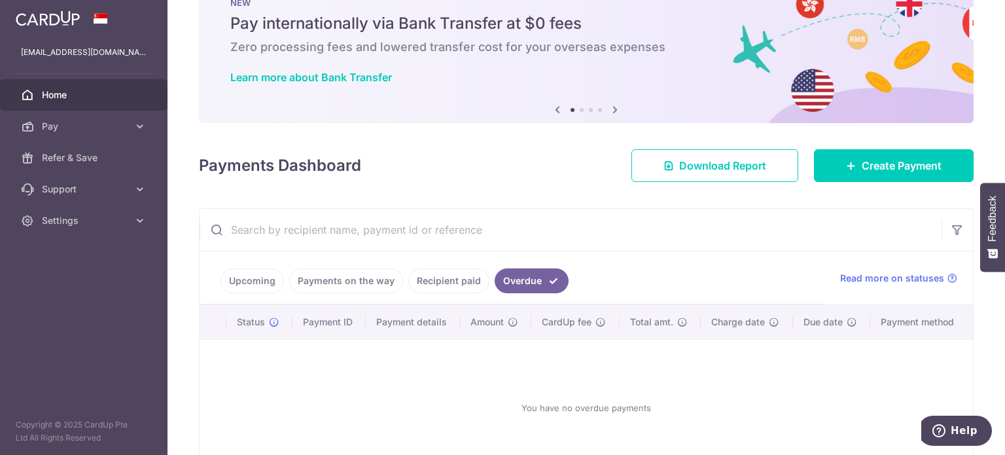
click at [448, 281] on link "Recipient paid" at bounding box center [448, 280] width 81 height 25
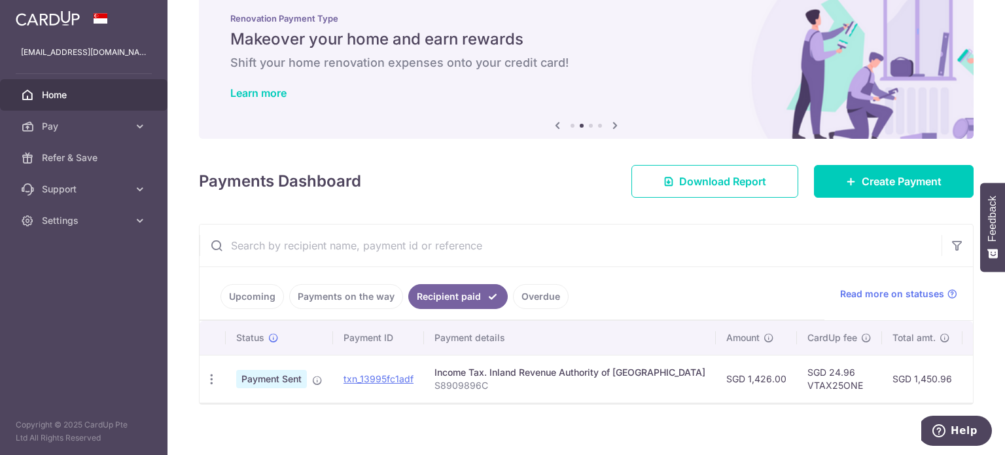
scroll to position [0, 0]
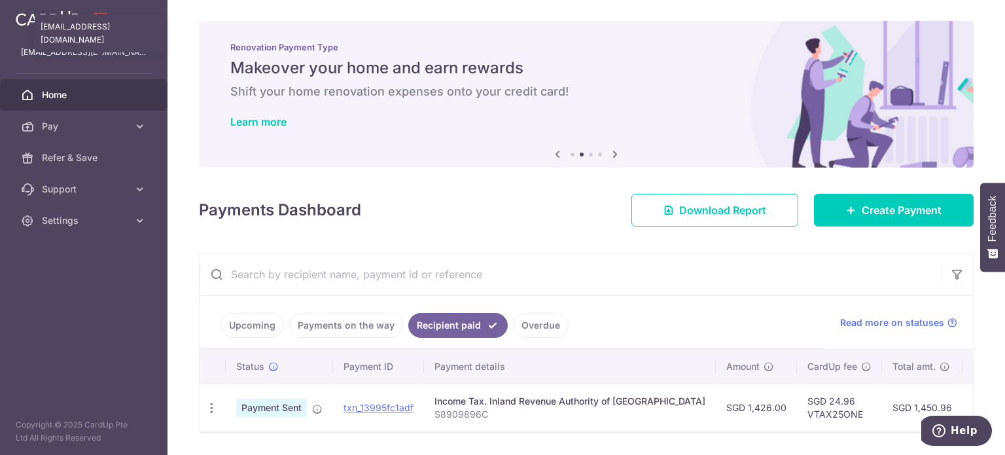
click at [84, 49] on p "dap_hide@hotmail.com" at bounding box center [84, 52] width 126 height 13
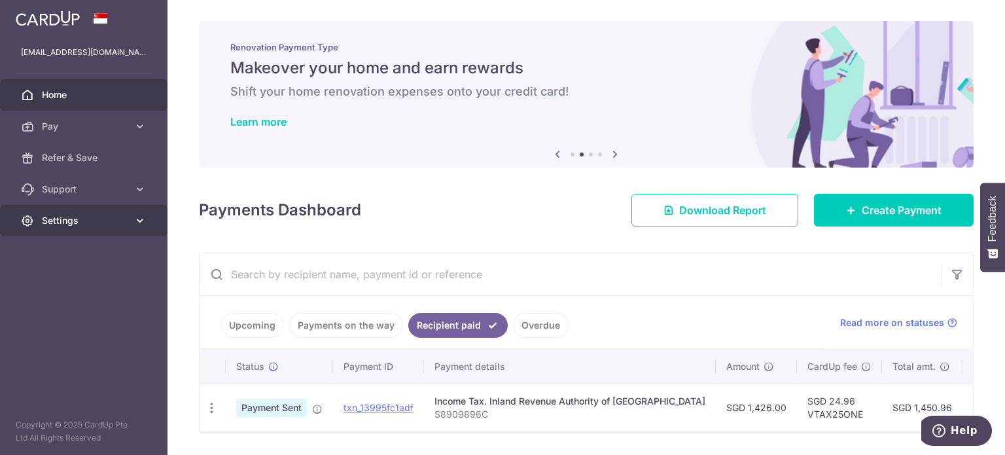
click at [68, 223] on span "Settings" at bounding box center [85, 220] width 86 height 13
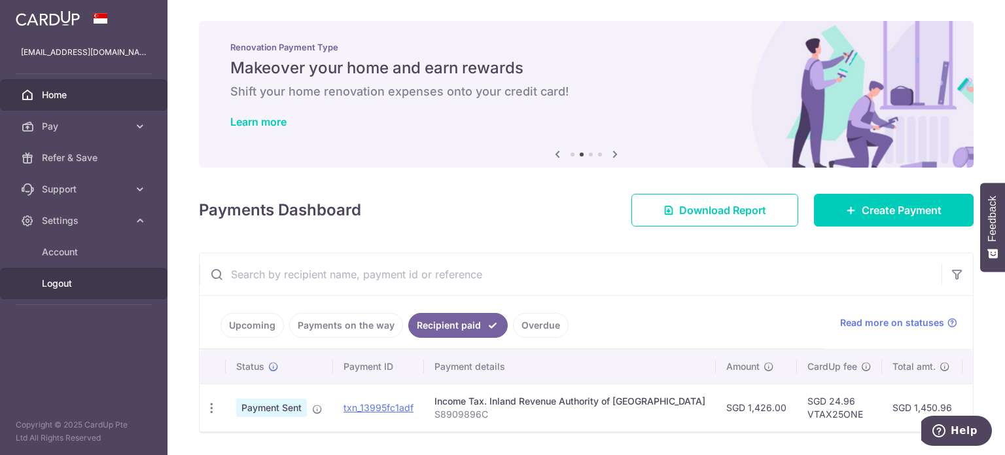
click at [73, 286] on span "Logout" at bounding box center [85, 283] width 86 height 13
